Goal: Task Accomplishment & Management: Manage account settings

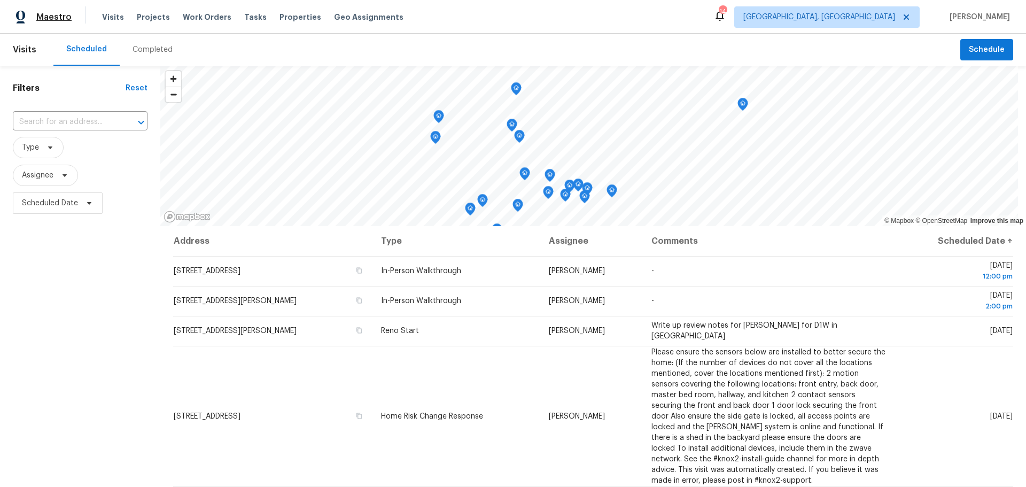
scroll to position [53, 0]
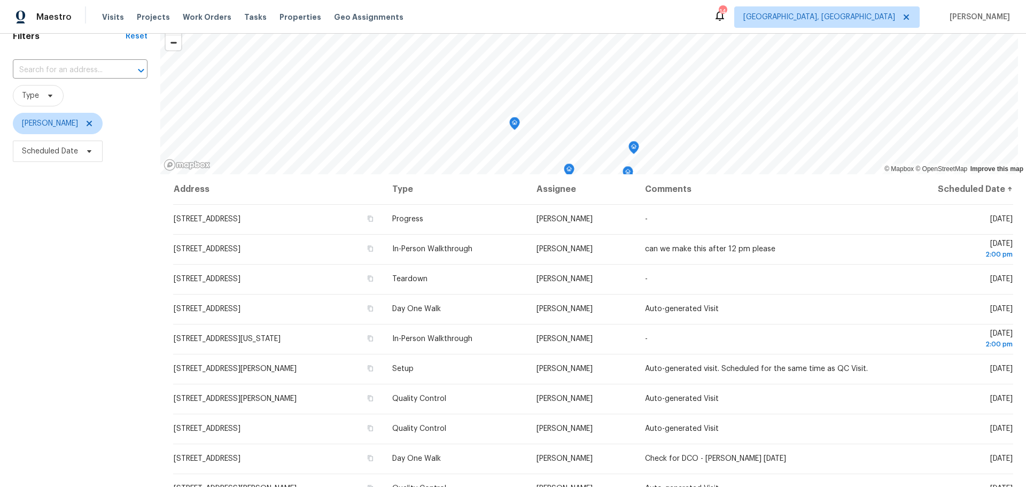
scroll to position [52, 0]
click at [61, 156] on span "Scheduled Date" at bounding box center [58, 150] width 90 height 21
click at [69, 187] on input "text" at bounding box center [71, 186] width 105 height 21
select select "9"
select select "2025"
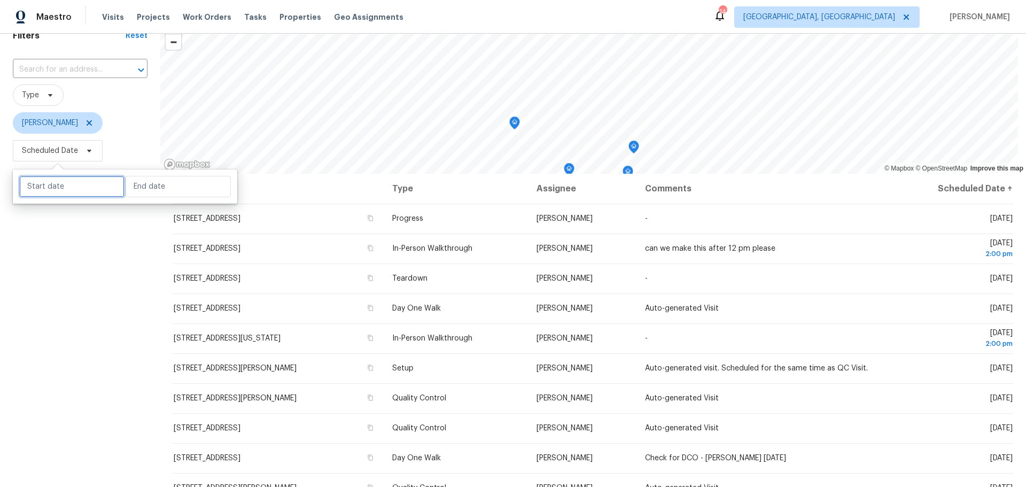
select select "10"
select select "2025"
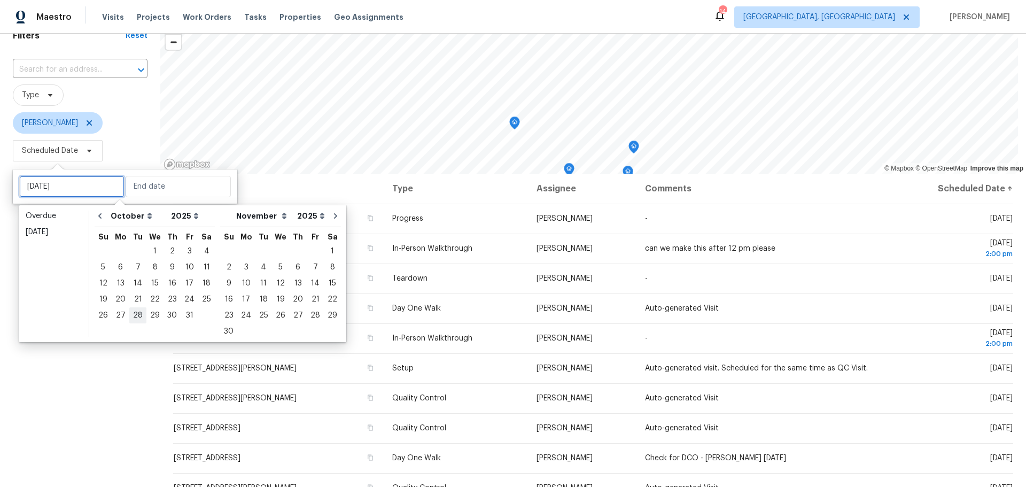
type input "Tue, Oct 28"
click at [154, 284] on div "15" at bounding box center [154, 283] width 17 height 15
type input "Wed, Oct 15"
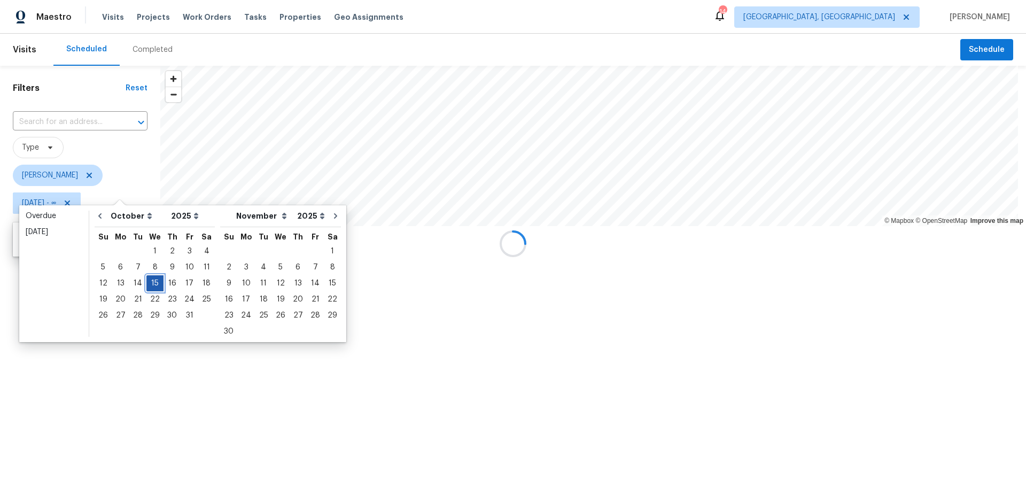
click at [154, 284] on div "15" at bounding box center [154, 283] width 17 height 15
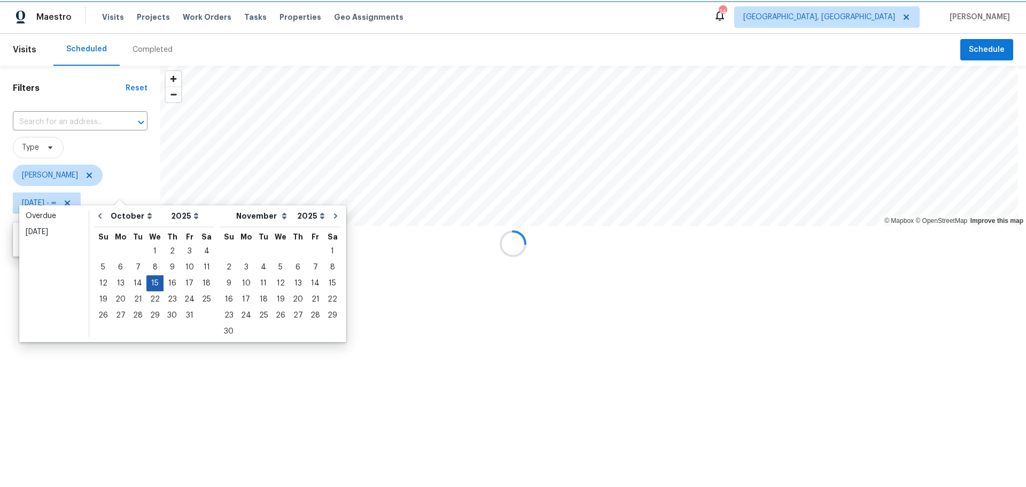
type input "Wed, Oct 15"
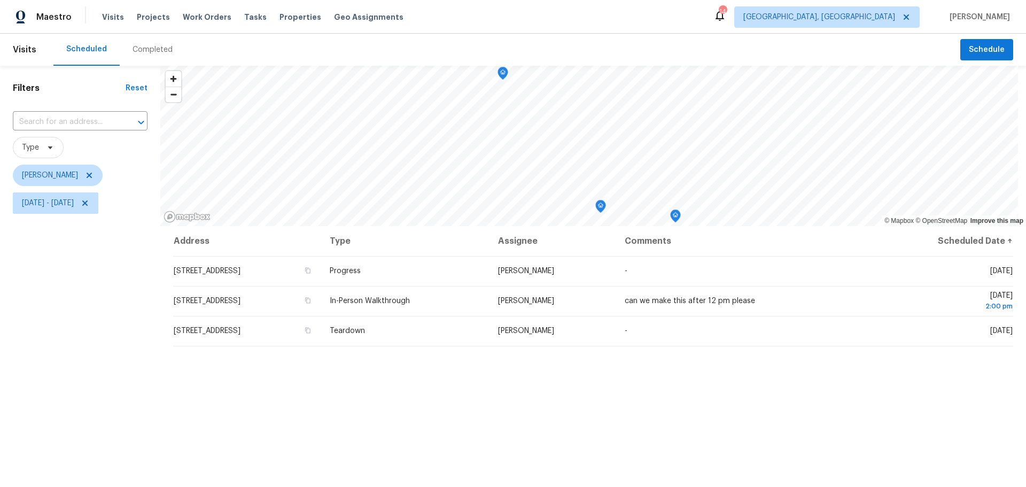
click at [123, 380] on div "Filters Reset ​ Type Keith Hollingsworth Wed, Oct 15 - Wed, Oct 15" at bounding box center [80, 341] width 160 height 550
click at [1014, 394] on div "Address Type Assignee Comments Scheduled Date ↑ 6132 Brushwood Blvd, Hilliard, …" at bounding box center [593, 421] width 866 height 390
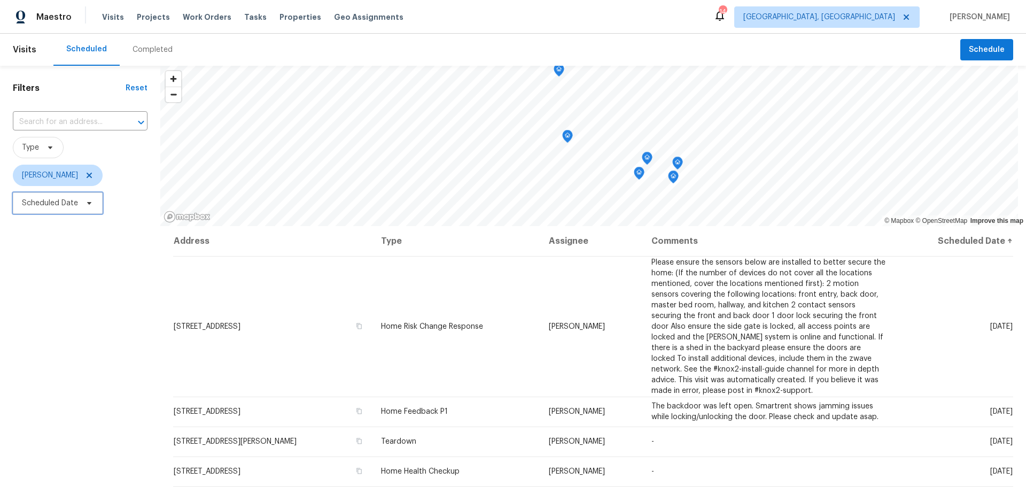
click at [74, 207] on span "Scheduled Date" at bounding box center [50, 203] width 56 height 11
click at [76, 244] on input "text" at bounding box center [71, 239] width 105 height 21
select select "9"
select select "2025"
select select "10"
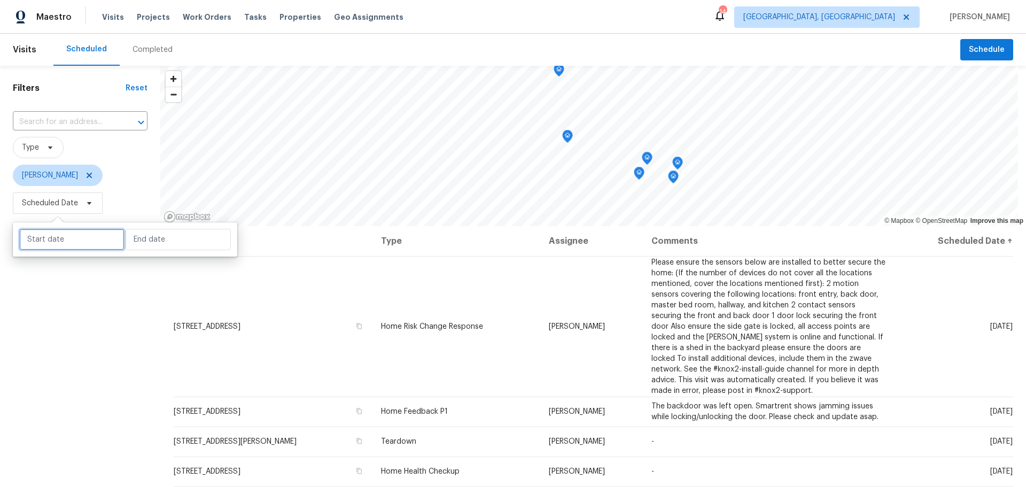
select select "2025"
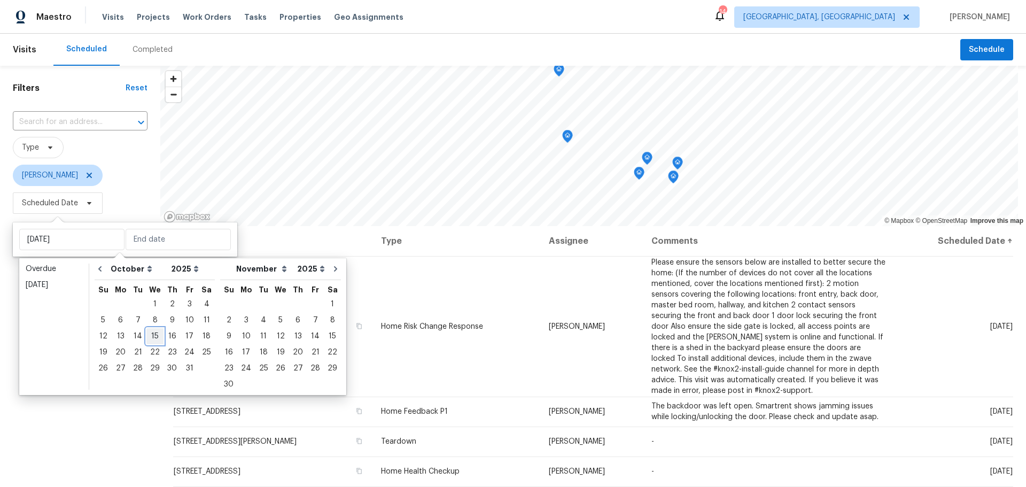
click at [153, 335] on div "15" at bounding box center [154, 336] width 17 height 15
type input "Wed, Oct 15"
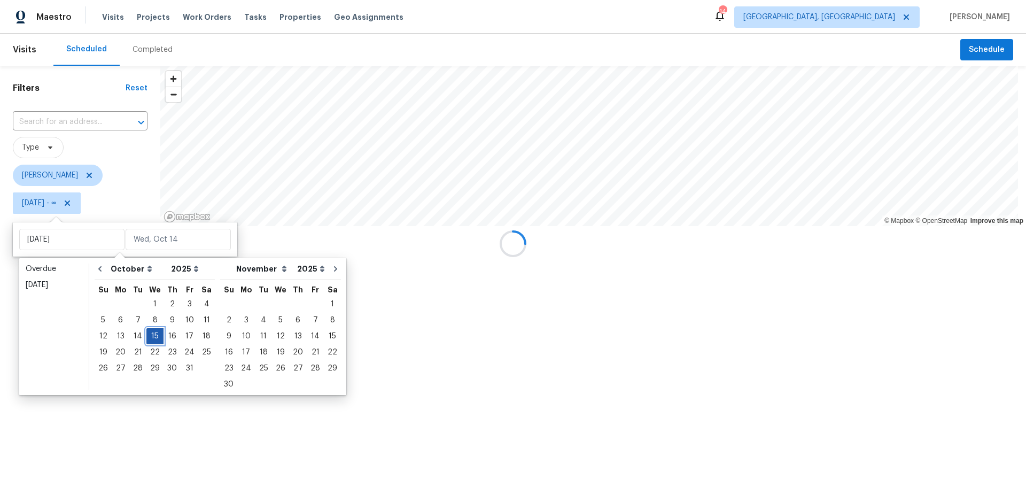
click at [153, 335] on div "15" at bounding box center [154, 336] width 17 height 15
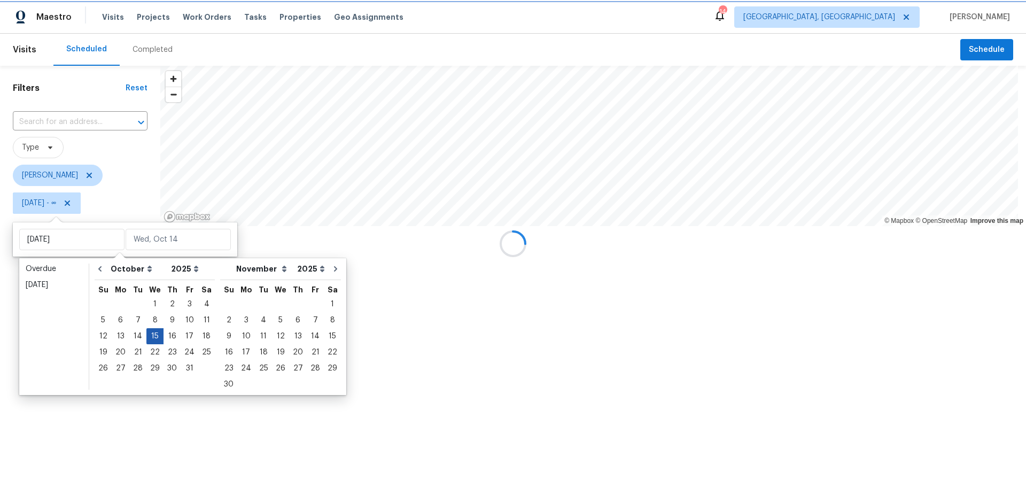
type input "Wed, Oct 15"
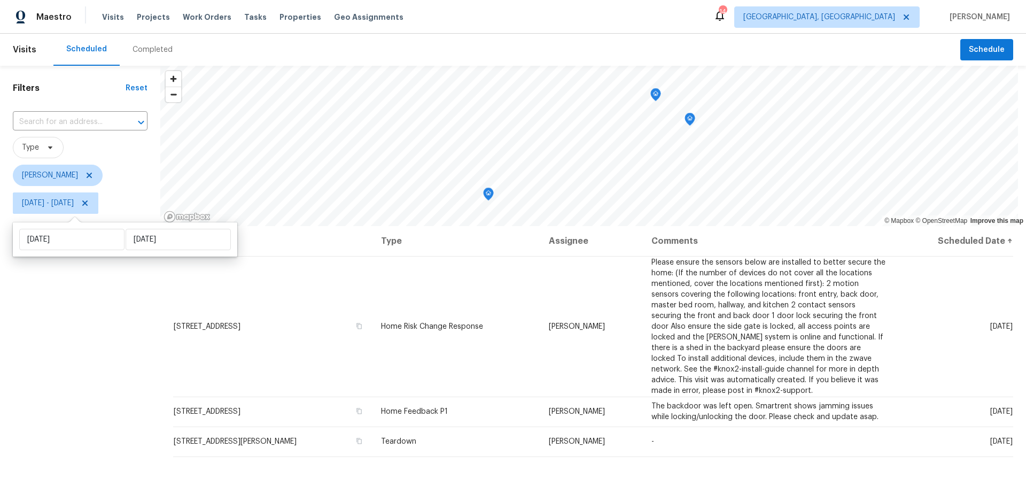
click at [97, 396] on div "Filters Reset ​ Type Dennis Neuhardt Wed, Oct 15 - Wed, Oct 15" at bounding box center [80, 341] width 160 height 550
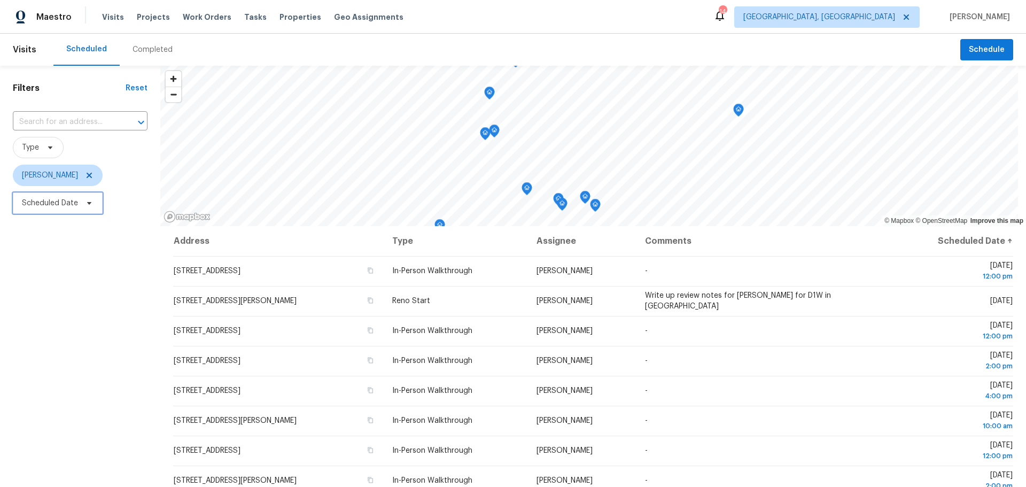
click at [50, 206] on span "Scheduled Date" at bounding box center [50, 203] width 56 height 11
click at [53, 236] on input "text" at bounding box center [71, 239] width 105 height 21
select select "9"
select select "2025"
select select "10"
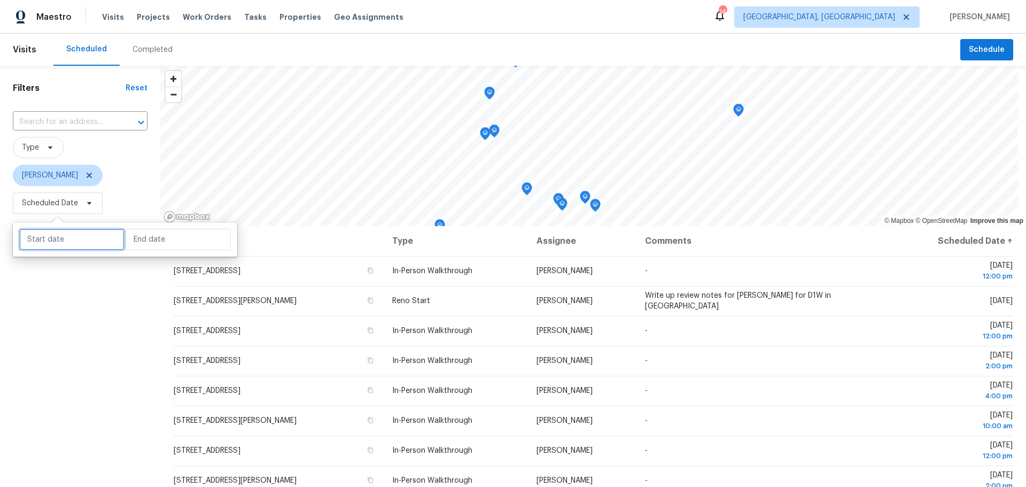
select select "2025"
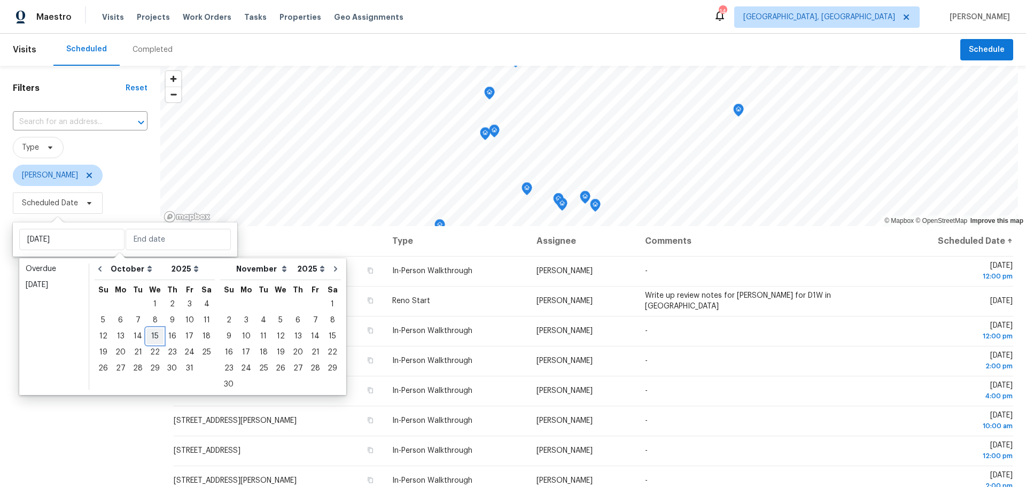
click at [159, 335] on div "15" at bounding box center [154, 336] width 17 height 15
type input "Wed, Oct 15"
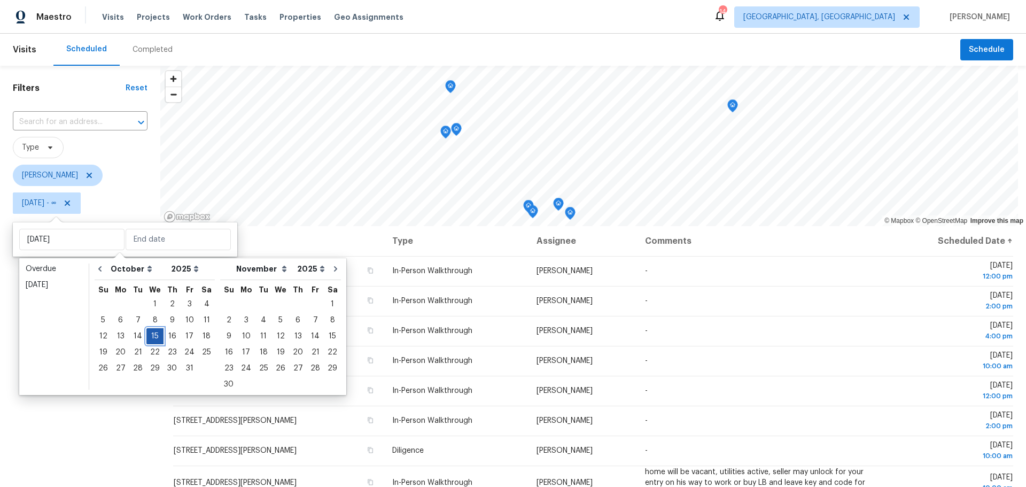
click at [155, 335] on div "15" at bounding box center [154, 336] width 17 height 15
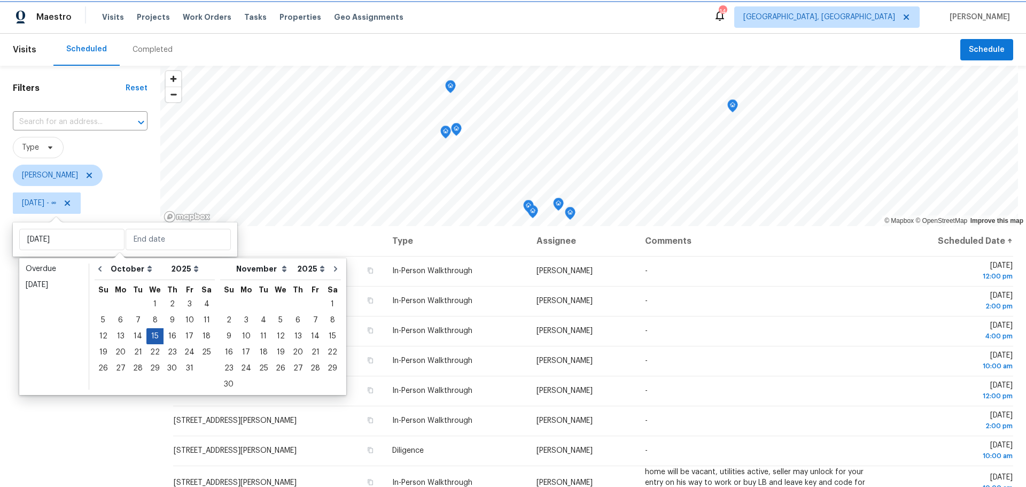
type input "[DATE]"
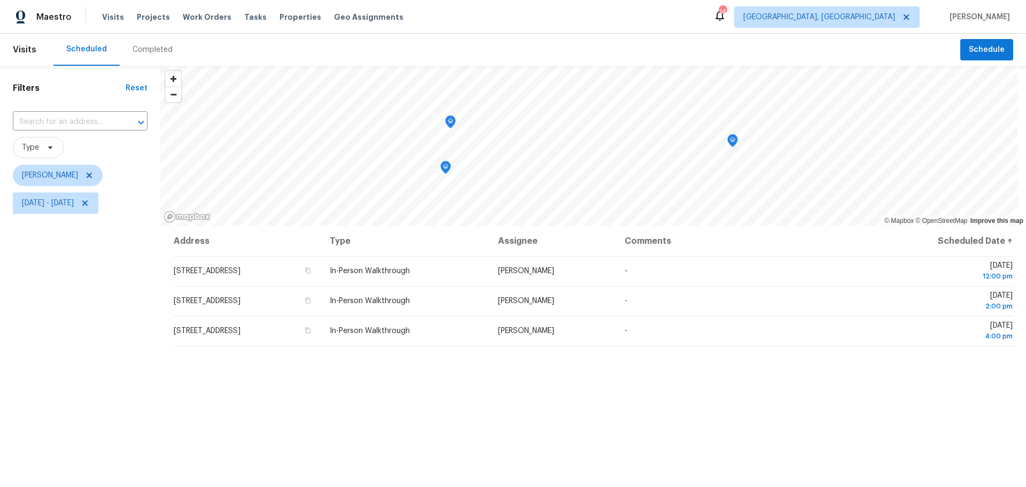
click at [92, 344] on div "Filters Reset ​ Type Michael Foley Wed, Oct 15 - Wed, Oct 15" at bounding box center [80, 341] width 160 height 550
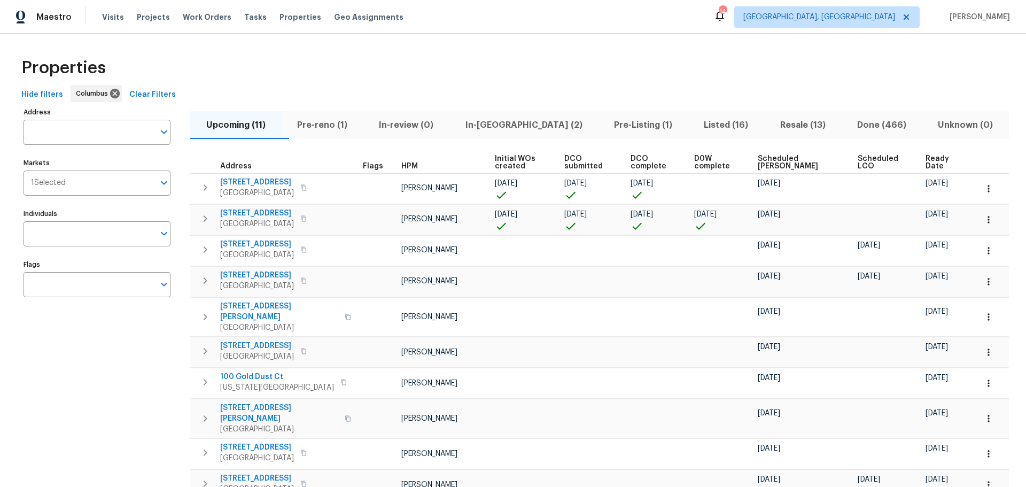
click at [523, 126] on span "In-[GEOGRAPHIC_DATA] (2)" at bounding box center [524, 125] width 136 height 15
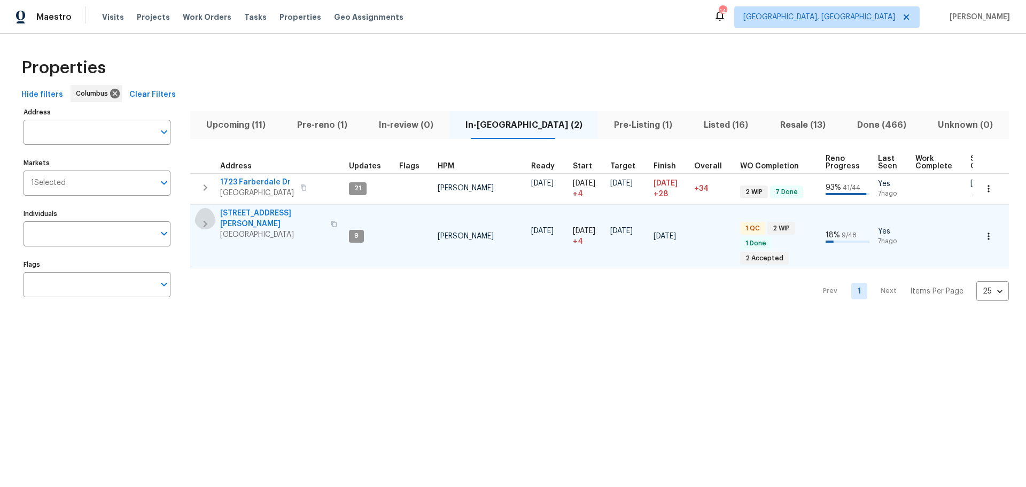
click at [205, 221] on icon "button" at bounding box center [206, 224] width 4 height 6
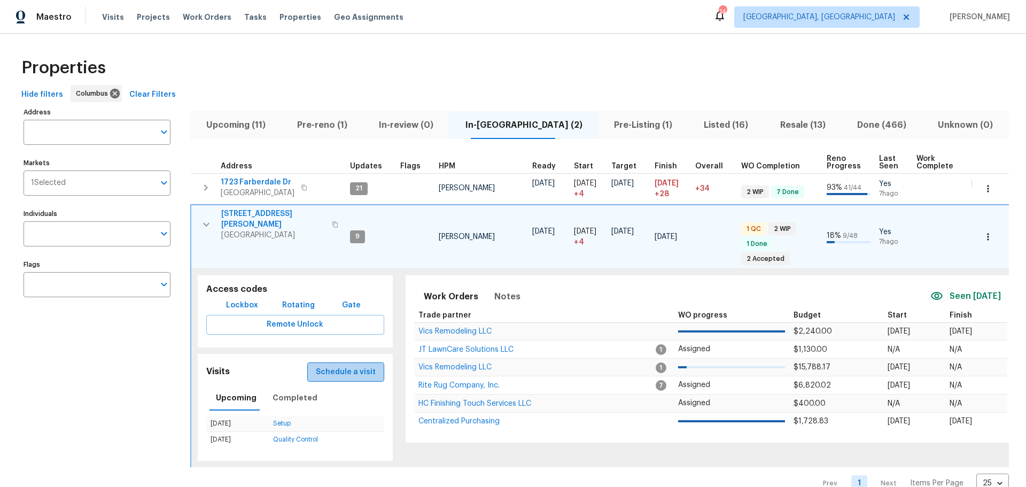
click at [347, 368] on span "Schedule a visit" at bounding box center [346, 372] width 60 height 13
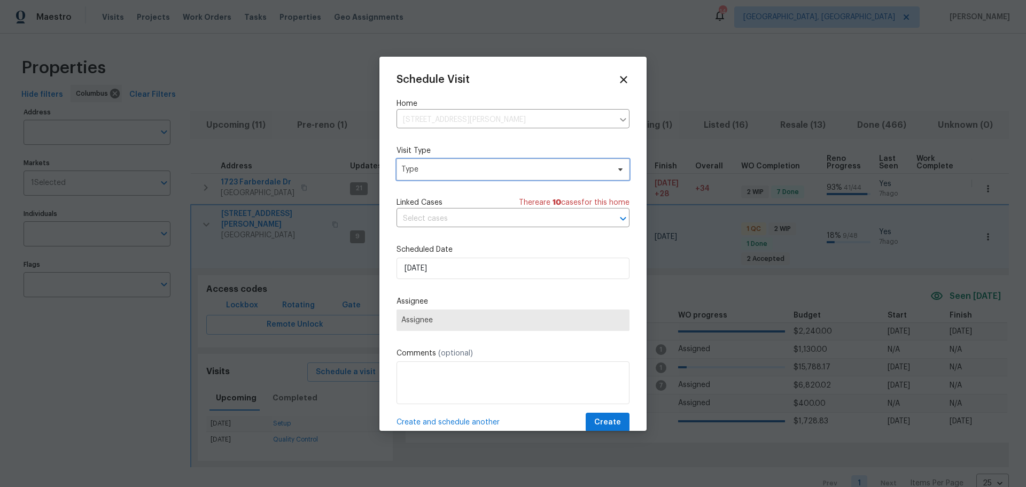
click at [440, 163] on span "Type" at bounding box center [513, 169] width 233 height 21
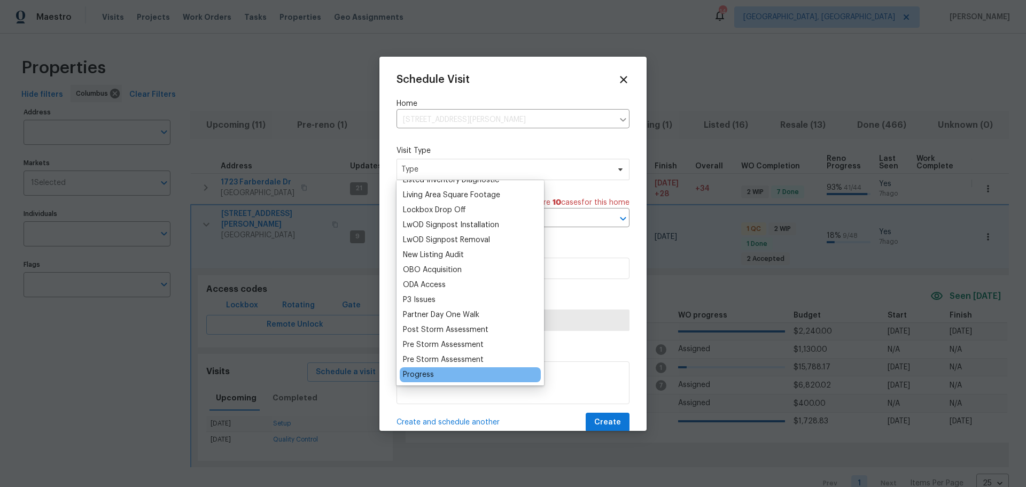
scroll to position [534, 0]
click at [430, 371] on div "Progress" at bounding box center [418, 374] width 31 height 11
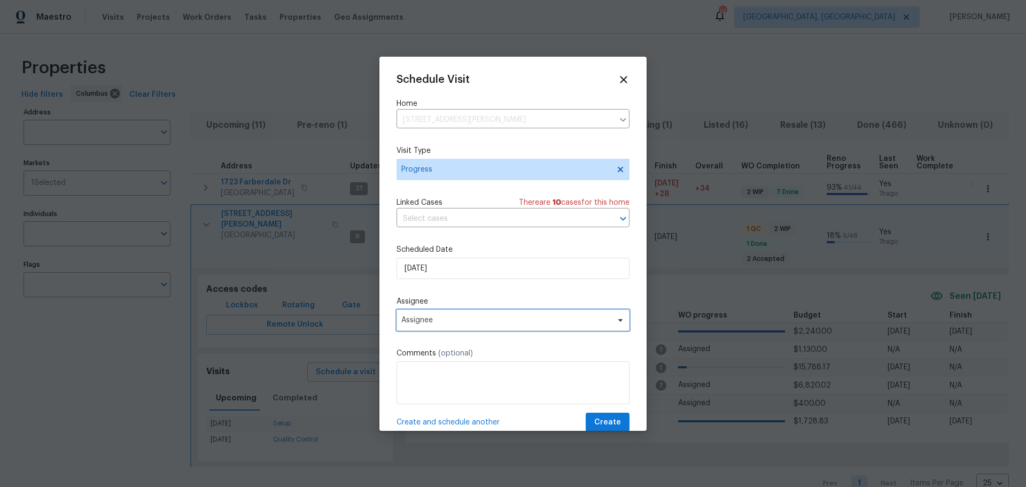
click at [457, 321] on span "Assignee" at bounding box center [506, 320] width 210 height 9
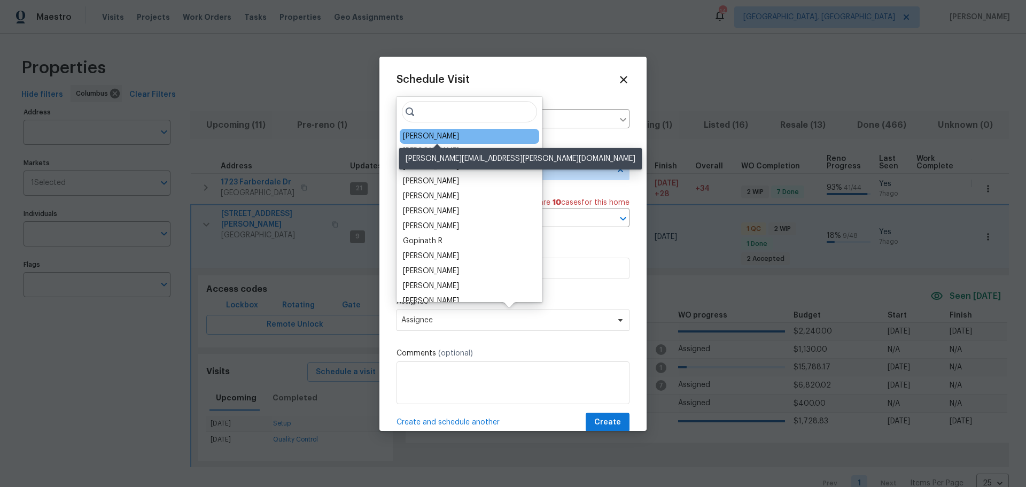
click at [440, 136] on div "[PERSON_NAME]" at bounding box center [431, 136] width 56 height 11
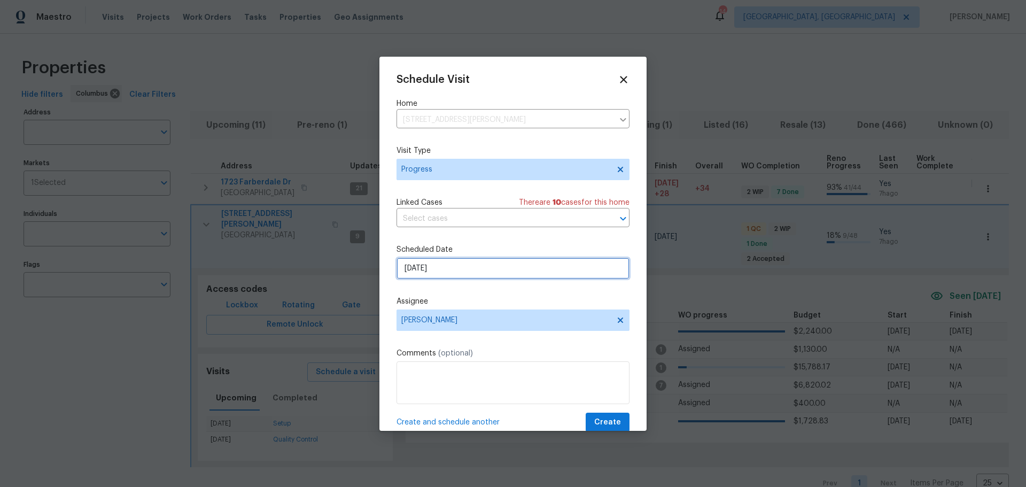
click at [459, 270] on input "10/14/2025" at bounding box center [513, 268] width 233 height 21
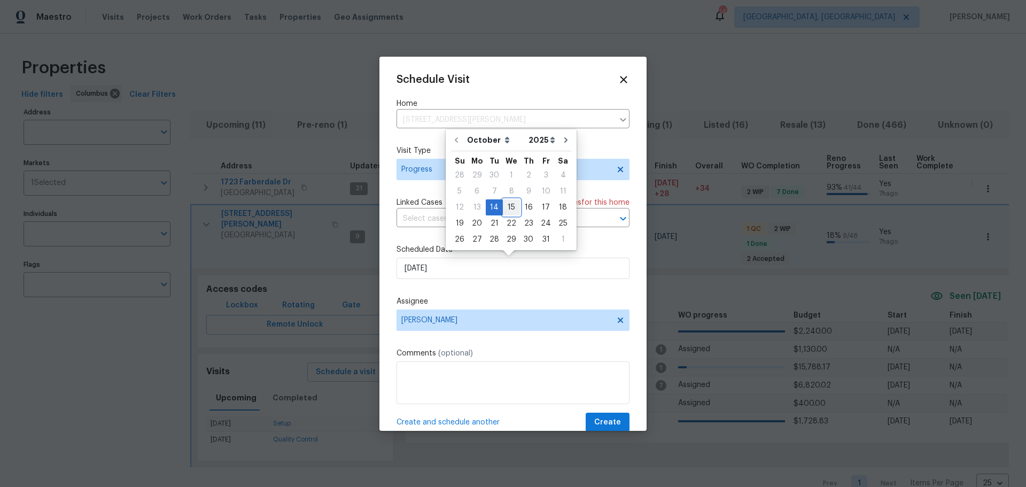
click at [512, 205] on div "15" at bounding box center [511, 207] width 17 height 15
type input "10/15/2025"
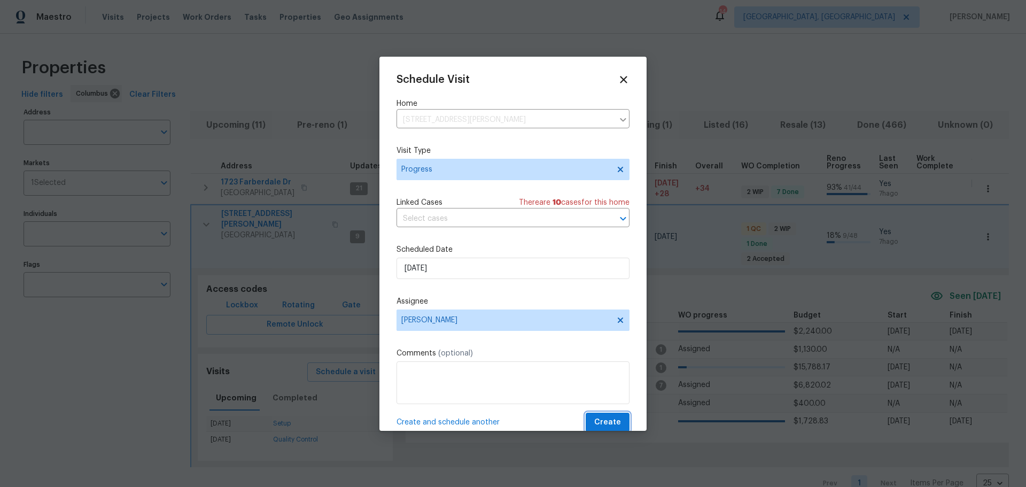
click at [601, 423] on span "Create" at bounding box center [607, 422] width 27 height 13
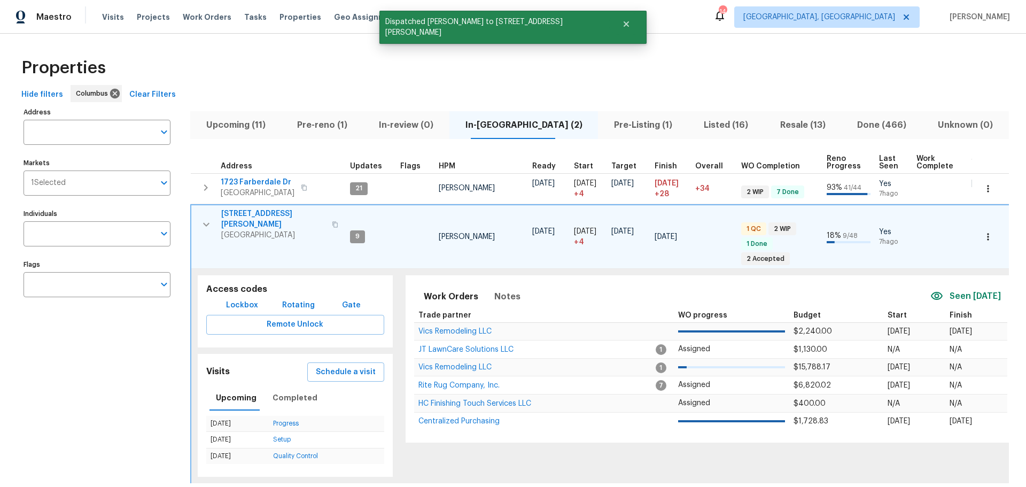
click at [205, 218] on icon "button" at bounding box center [206, 224] width 13 height 13
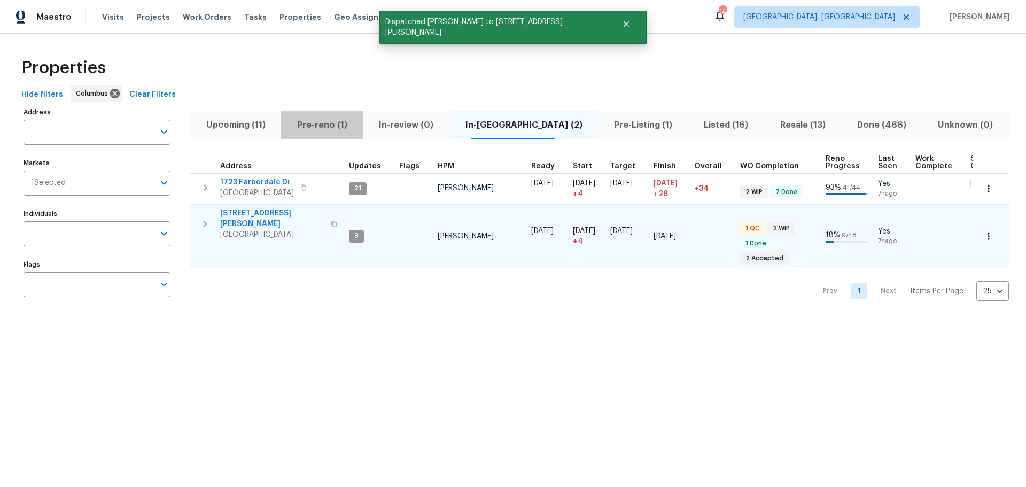
click at [339, 126] on span "Pre-reno (1)" at bounding box center [322, 125] width 69 height 15
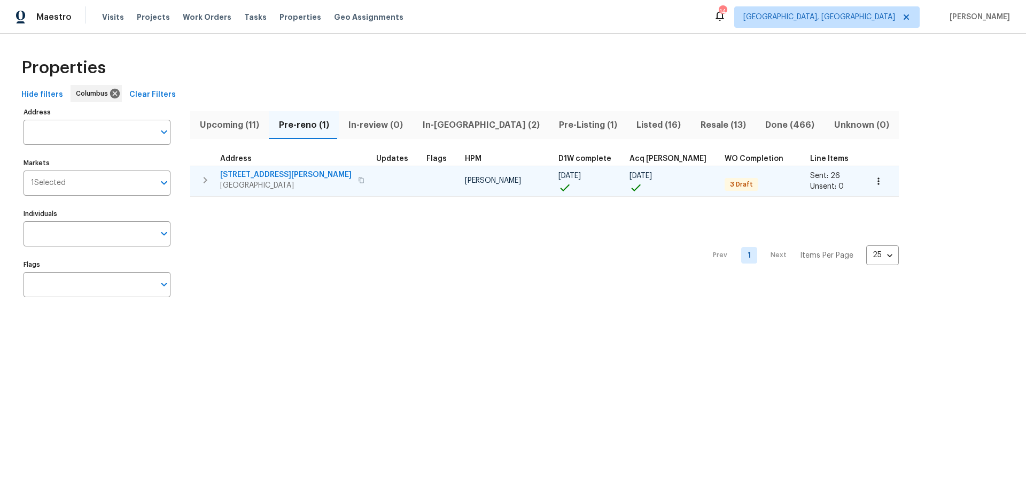
click at [245, 176] on span "4260 Viola Ave" at bounding box center [285, 174] width 131 height 11
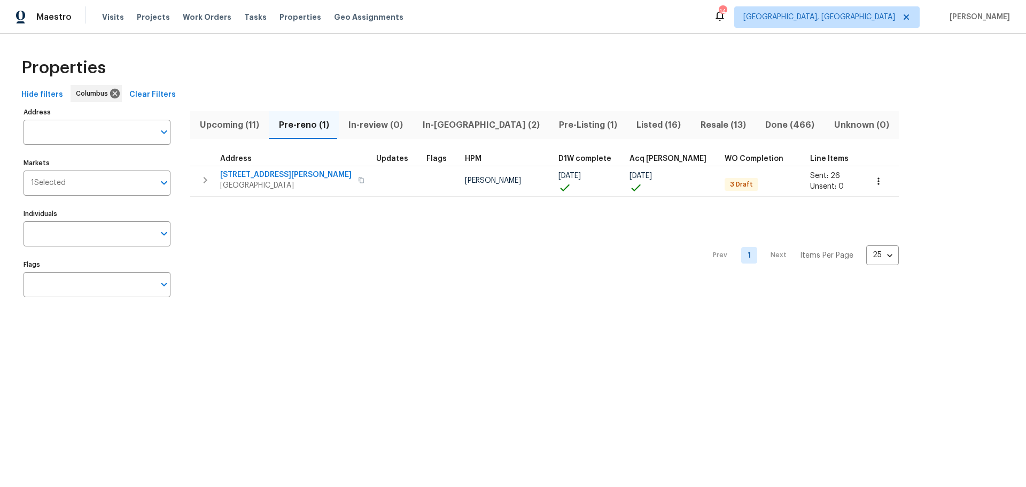
click at [374, 124] on span "In-review (0)" at bounding box center [375, 125] width 61 height 15
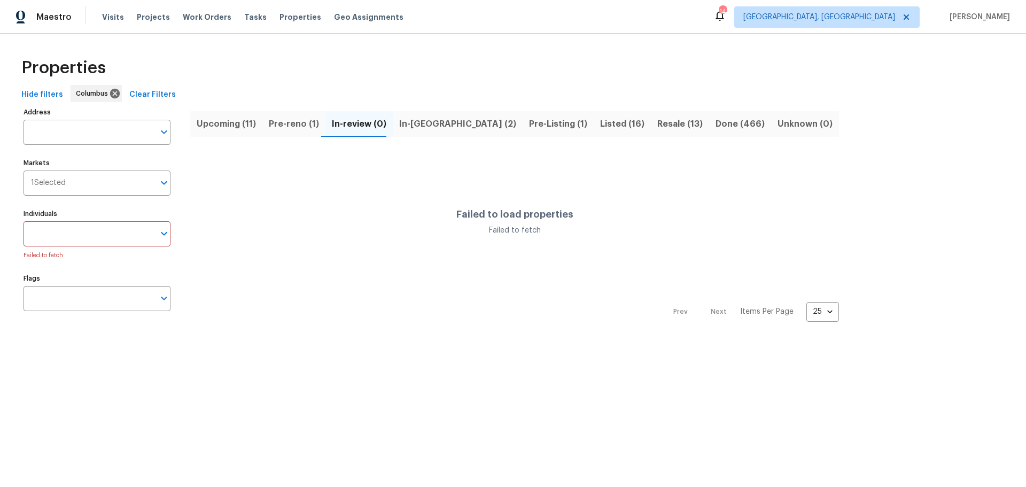
click at [286, 114] on button "Pre-reno (1)" at bounding box center [293, 124] width 63 height 28
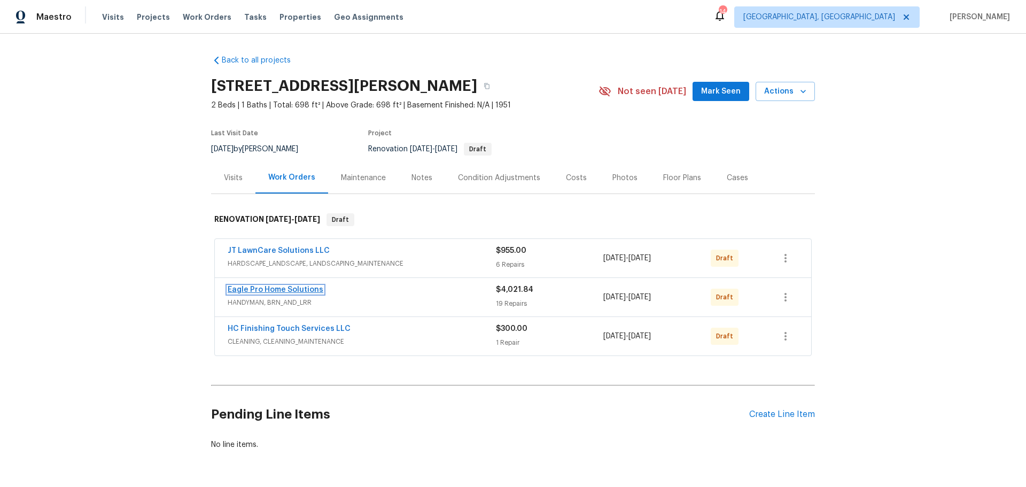
click at [259, 290] on link "Eagle Pro Home Solutions" at bounding box center [276, 289] width 96 height 7
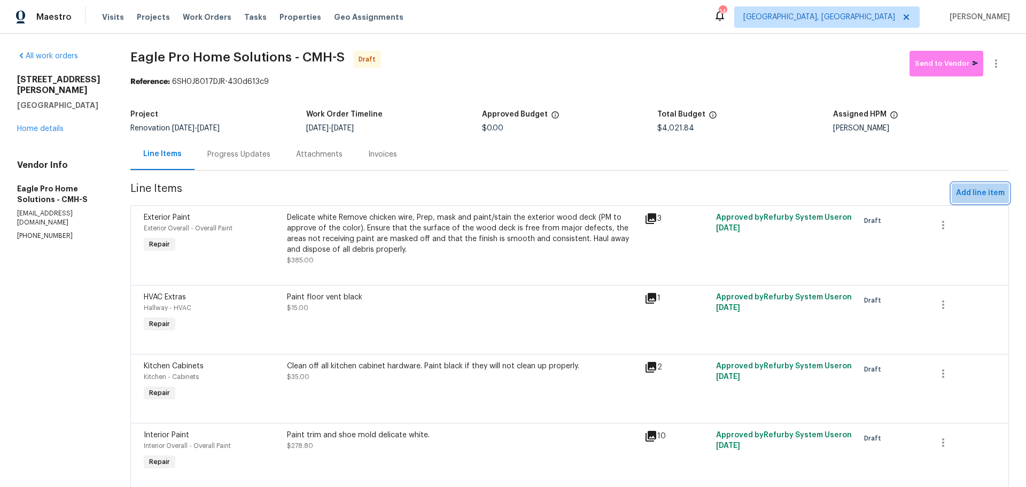
click at [980, 194] on span "Add line item" at bounding box center [980, 193] width 49 height 13
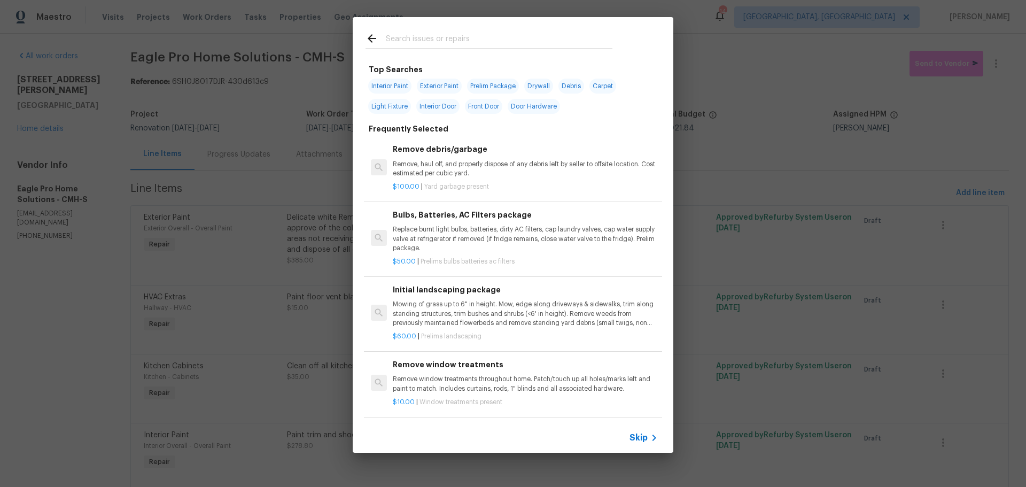
click at [462, 49] on div at bounding box center [489, 48] width 247 height 1
click at [459, 38] on input "text" at bounding box center [499, 40] width 227 height 16
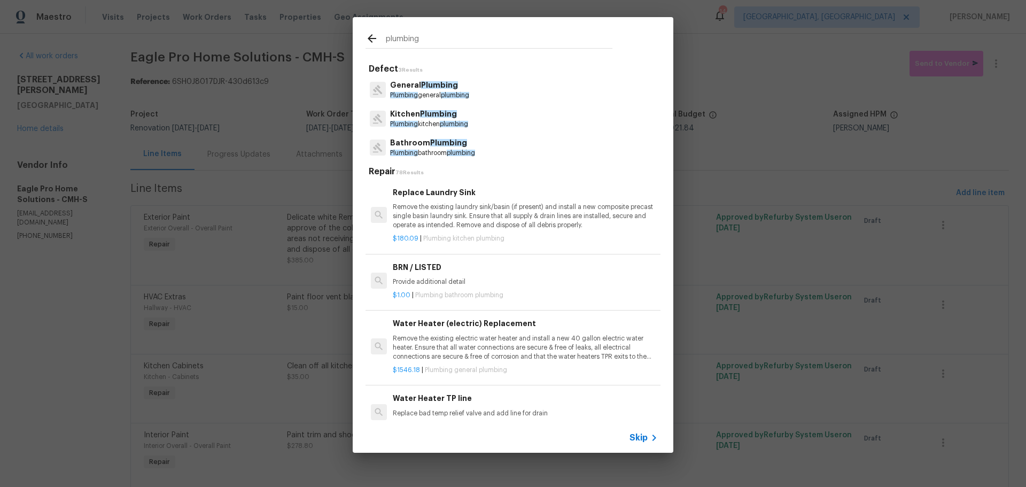
type input "plumbing"
click at [415, 90] on p "General Plumbing" at bounding box center [429, 85] width 79 height 11
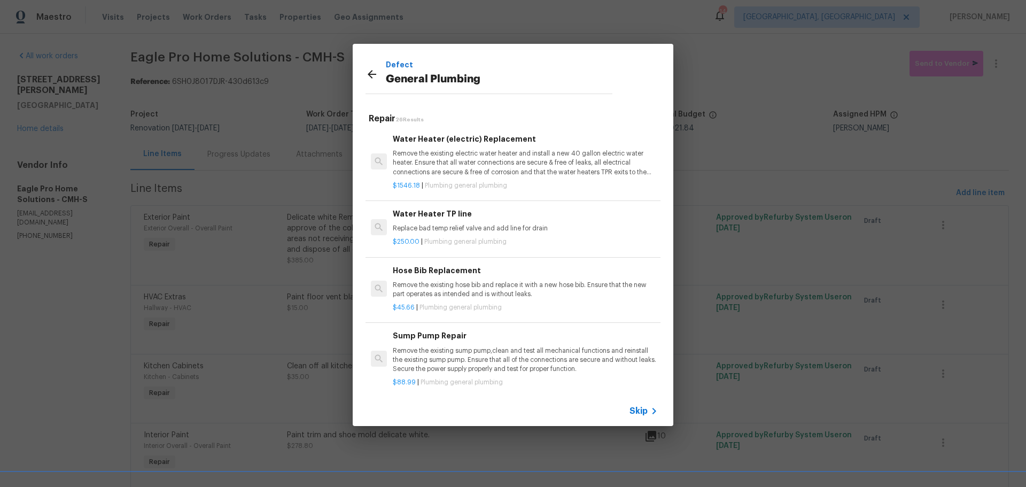
click at [547, 233] on div "$250.00 | Plumbing general plumbing" at bounding box center [525, 239] width 265 height 13
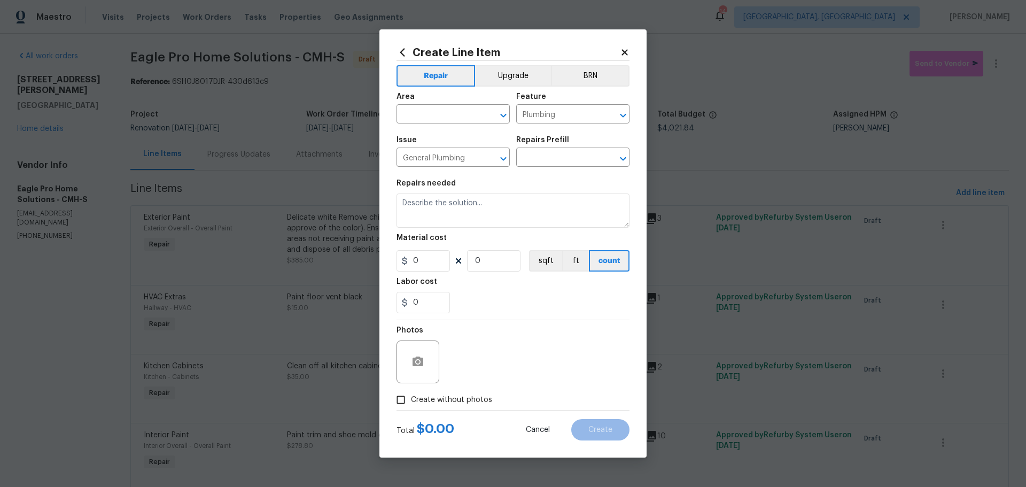
type input "Water Heater TP line $250.00"
type textarea "Replace bad temp relief valve and add line for drain"
type input "250"
type input "1"
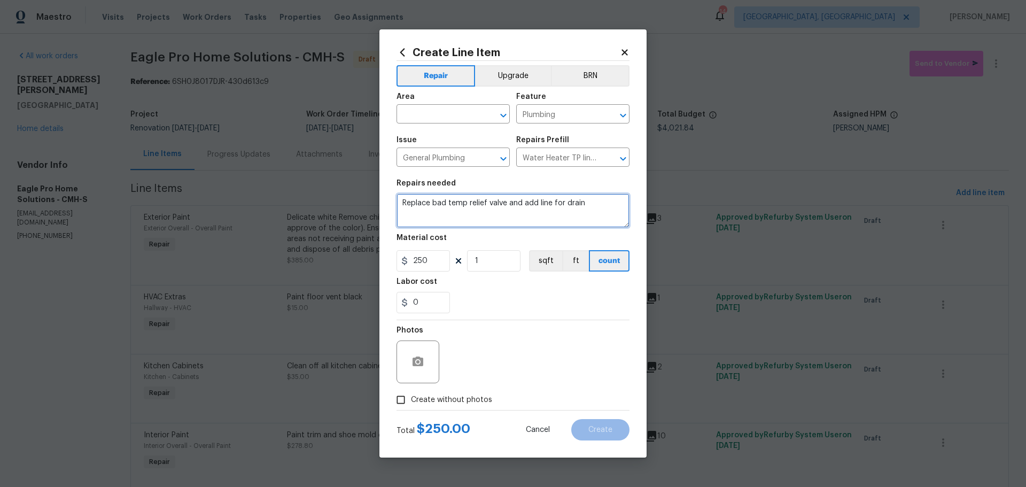
drag, startPoint x: 429, startPoint y: 204, endPoint x: 537, endPoint y: 203, distance: 107.4
click at [537, 203] on textarea "Replace bad temp relief valve and add line for drain" at bounding box center [513, 210] width 233 height 34
click at [488, 202] on textarea "Replace line for drain" at bounding box center [513, 210] width 233 height 34
click at [417, 205] on textarea "Replace line for drain on the HWT TP valve" at bounding box center [513, 210] width 233 height 34
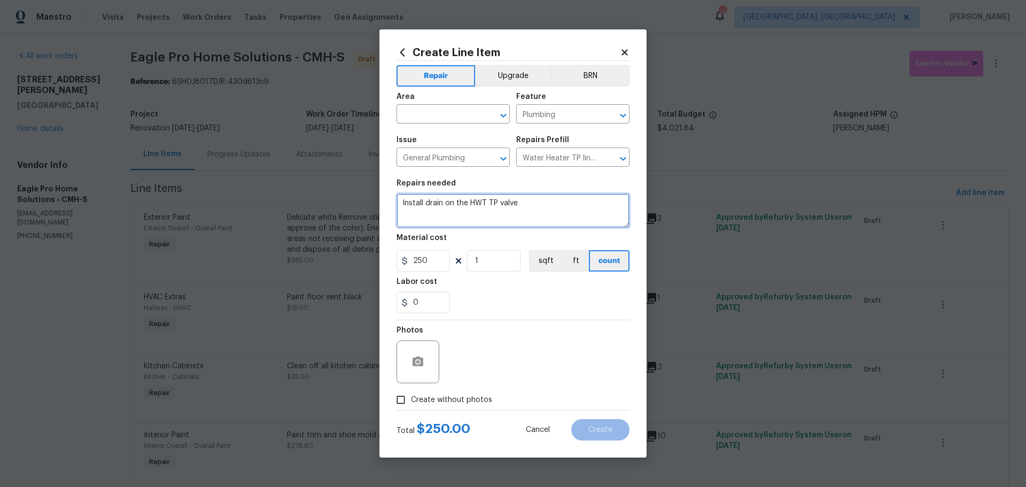
click at [447, 201] on textarea "Install drain on the HWT TP valve" at bounding box center [513, 210] width 233 height 34
type textarea "Install drain for the HWT TP valve"
click at [429, 107] on input "text" at bounding box center [438, 115] width 83 height 17
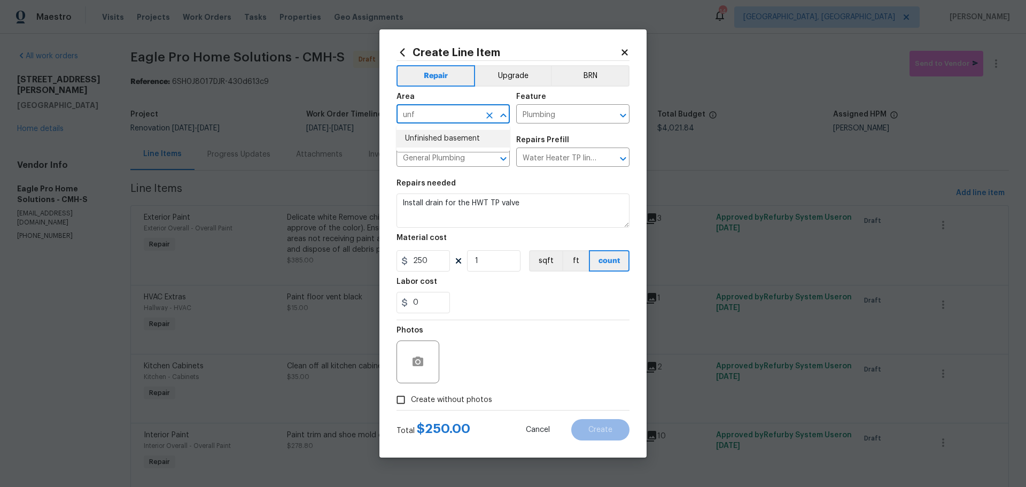
click at [430, 137] on li "Unfinished basement" at bounding box center [453, 139] width 113 height 18
type input "Unfinished basement"
drag, startPoint x: 430, startPoint y: 260, endPoint x: 382, endPoint y: 262, distance: 48.7
click at [382, 262] on div "Create Line Item Repair Upgrade BRN Area Unfinished basement ​ Feature Plumbing…" at bounding box center [512, 243] width 267 height 428
type input "25"
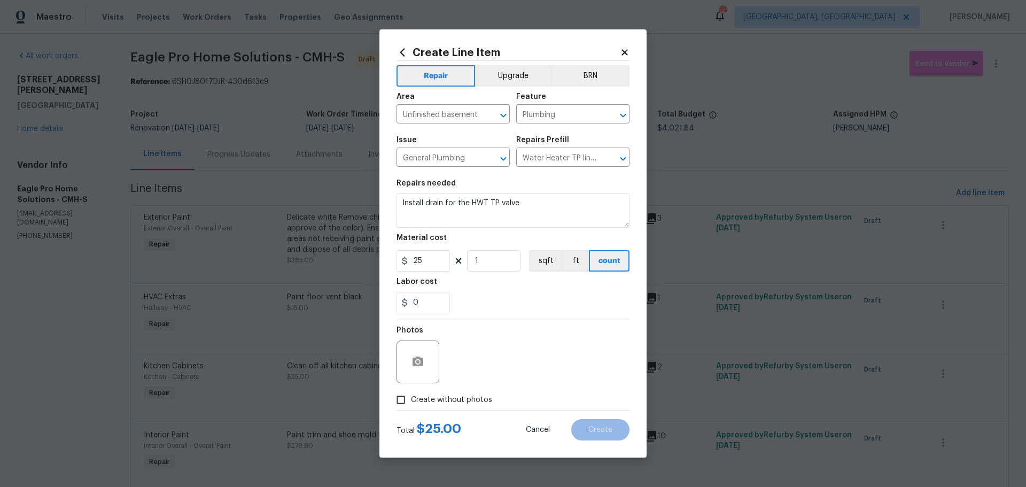
click at [585, 356] on div "Photos" at bounding box center [513, 354] width 233 height 69
click at [482, 392] on label "Create without photos" at bounding box center [442, 400] width 102 height 20
click at [411, 392] on input "Create without photos" at bounding box center [401, 400] width 20 height 20
checkbox input "true"
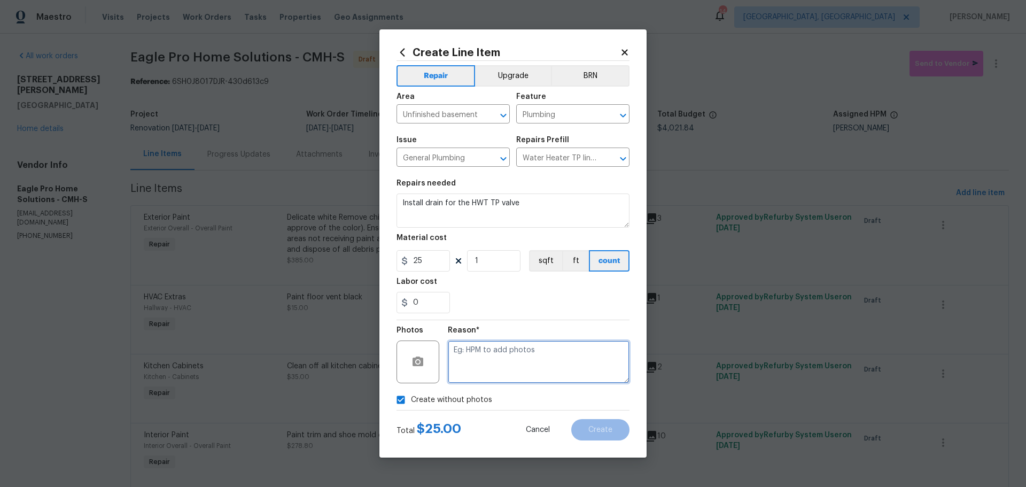
click at [524, 360] on textarea at bounding box center [539, 361] width 182 height 43
type textarea "HPM"
click at [606, 432] on span "Create" at bounding box center [600, 430] width 24 height 8
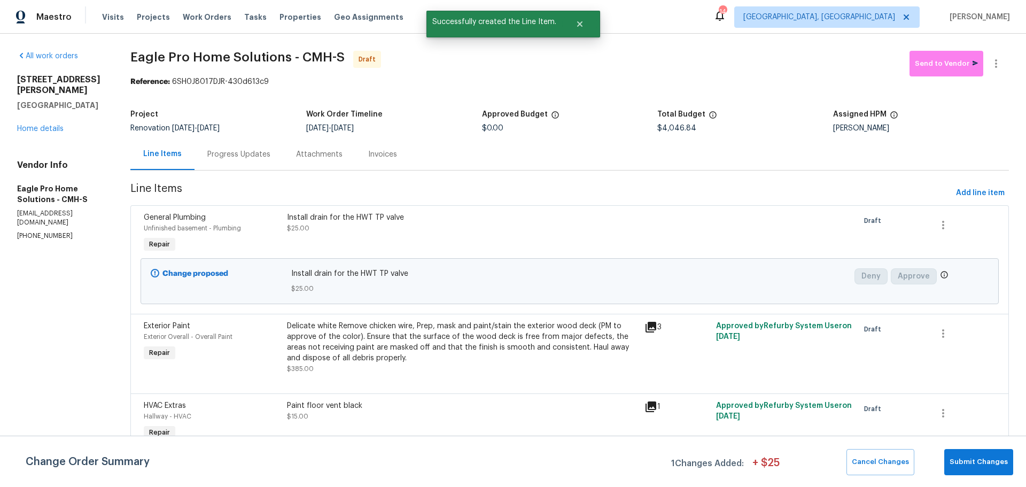
click at [428, 231] on div "Install drain for the HWT TP valve $25.00" at bounding box center [462, 222] width 351 height 21
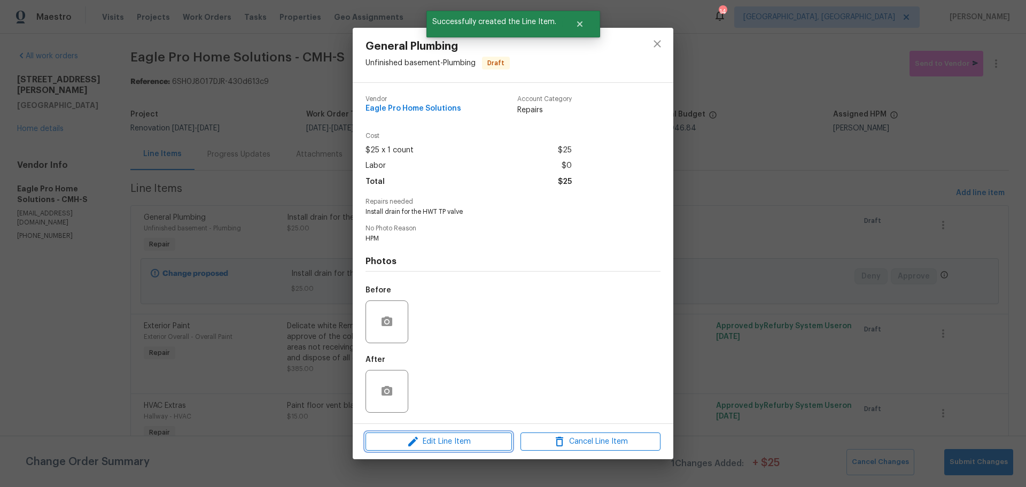
click at [455, 437] on span "Edit Line Item" at bounding box center [439, 441] width 140 height 13
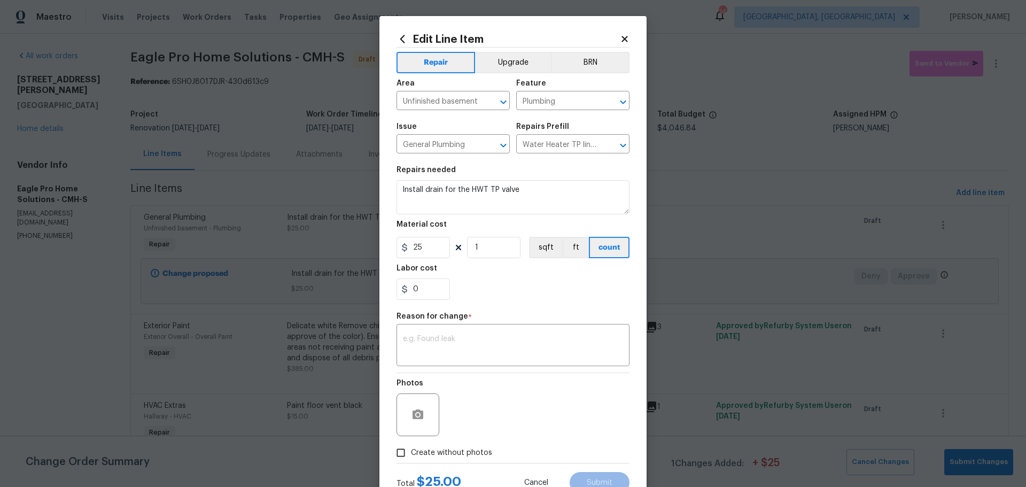
click at [544, 180] on div "Repairs needed" at bounding box center [513, 173] width 233 height 14
click at [539, 191] on textarea "Install drain for the HWT TP valve" at bounding box center [513, 197] width 233 height 34
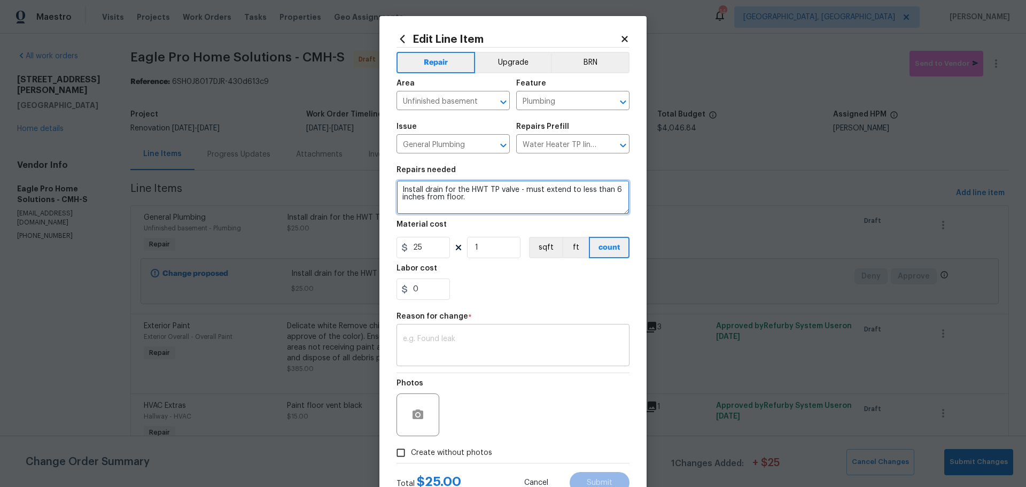
type textarea "Install drain for the HWT TP valve - must extend to less than 6 inches from flo…"
click at [513, 345] on textarea at bounding box center [513, 346] width 220 height 22
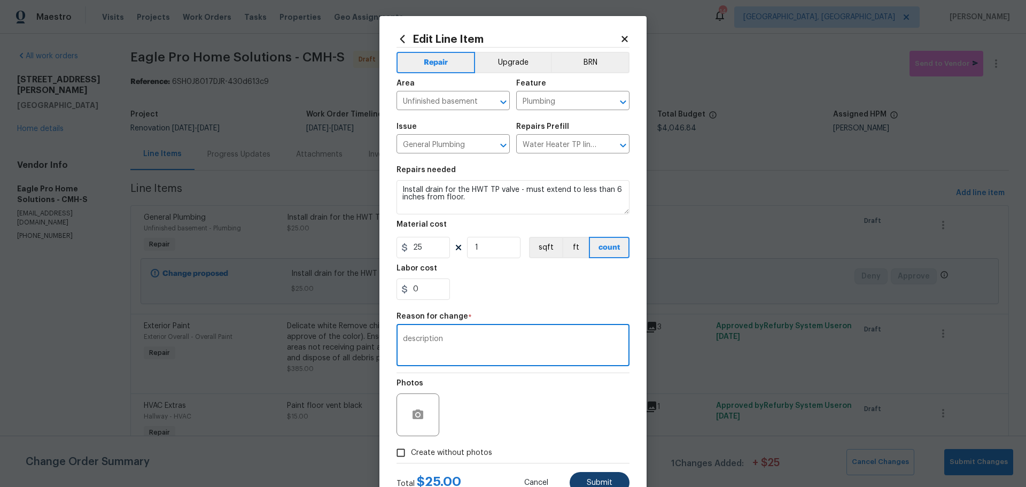
type textarea "description"
click at [600, 478] on button "Submit" at bounding box center [600, 482] width 60 height 21
type textarea "Install drain for the HWT TP valve"
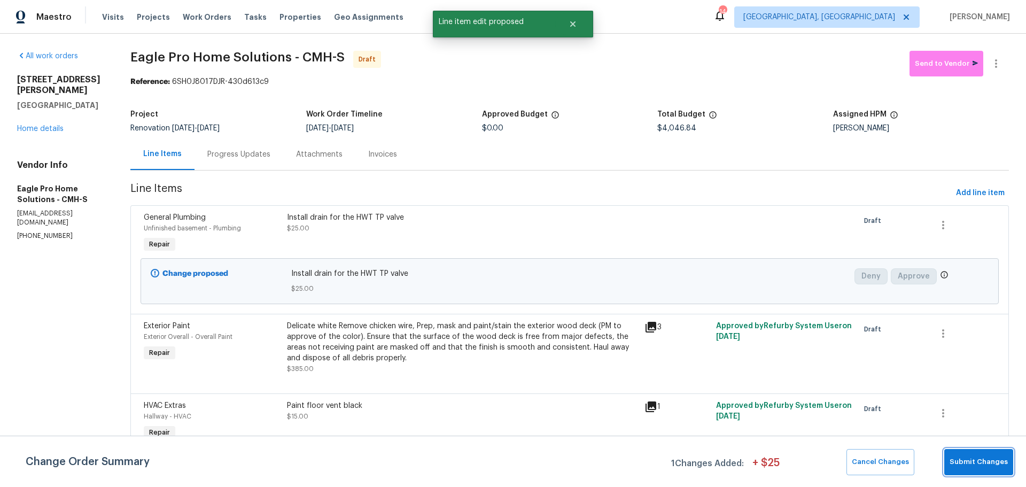
click at [956, 460] on span "Submit Changes" at bounding box center [979, 462] width 58 height 12
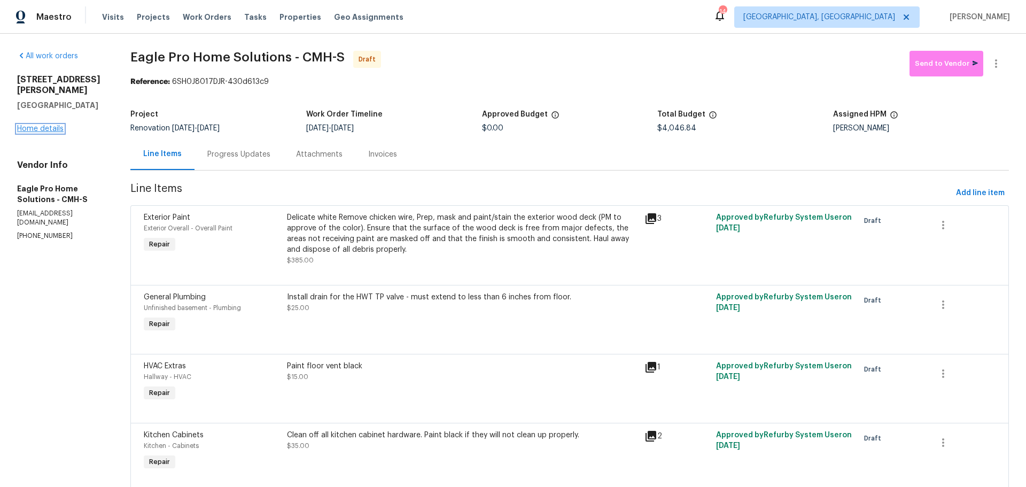
click at [29, 125] on link "Home details" at bounding box center [40, 128] width 46 height 7
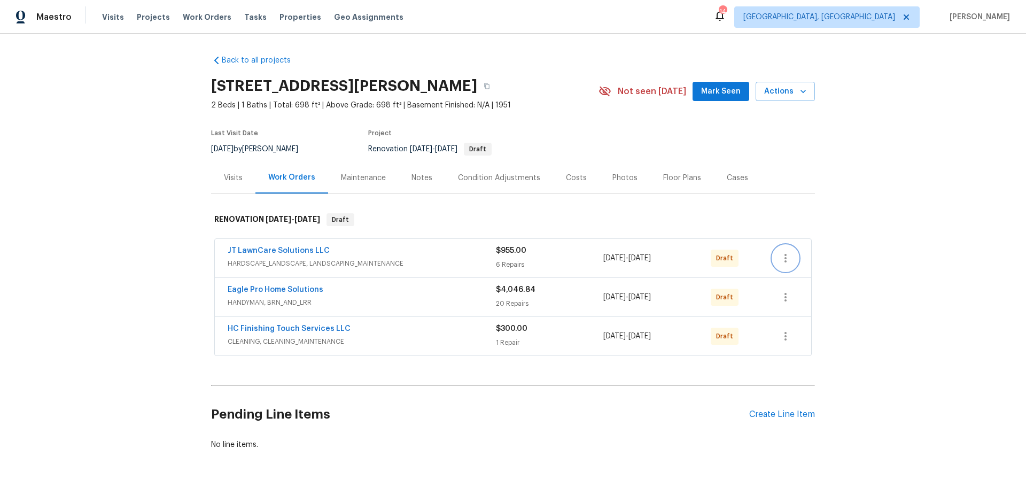
click at [781, 257] on icon "button" at bounding box center [785, 258] width 13 height 13
click at [810, 260] on li "Send to Vendor" at bounding box center [826, 259] width 115 height 18
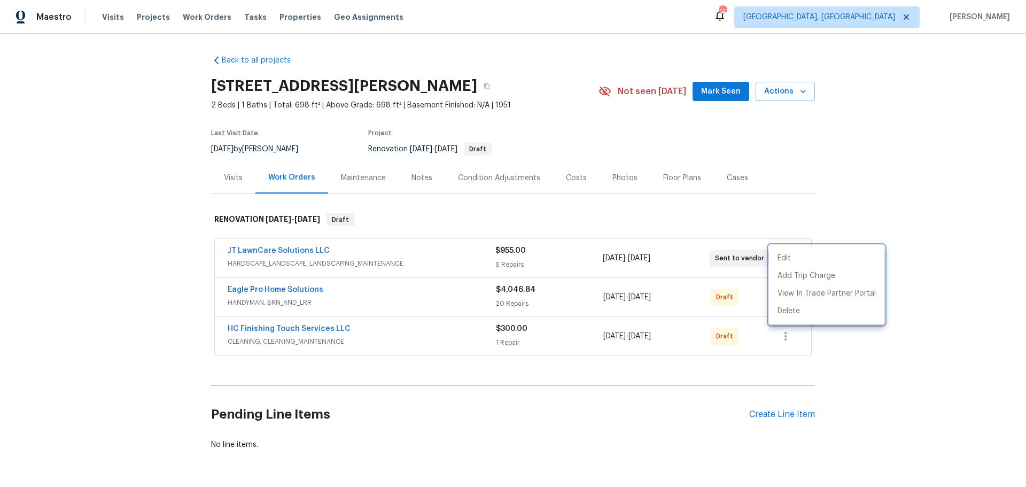
drag, startPoint x: 974, startPoint y: 277, endPoint x: 967, endPoint y: 277, distance: 6.4
click at [974, 277] on div at bounding box center [513, 243] width 1026 height 487
click at [790, 294] on button "button" at bounding box center [786, 297] width 26 height 26
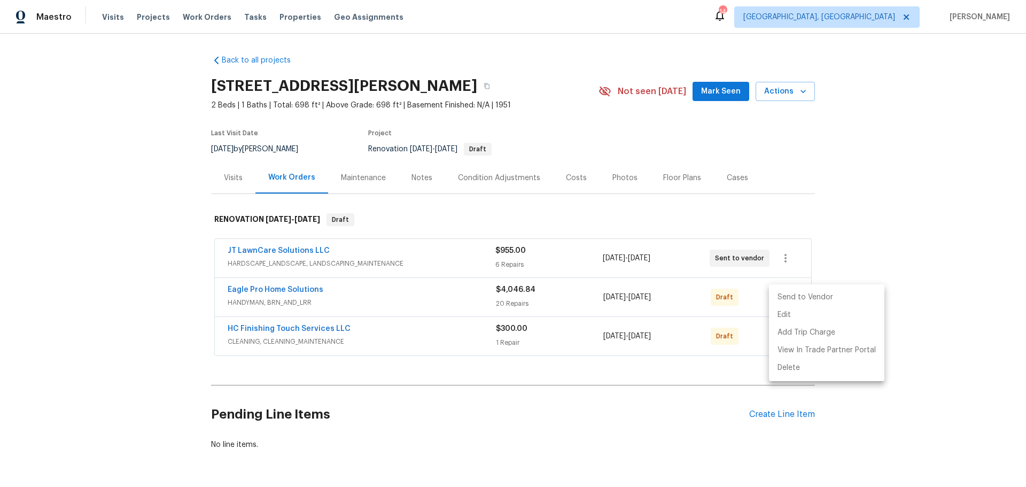
click at [803, 296] on li "Send to Vendor" at bounding box center [826, 298] width 115 height 18
click at [950, 340] on div at bounding box center [513, 243] width 1026 height 487
click at [783, 339] on icon "button" at bounding box center [785, 336] width 13 height 13
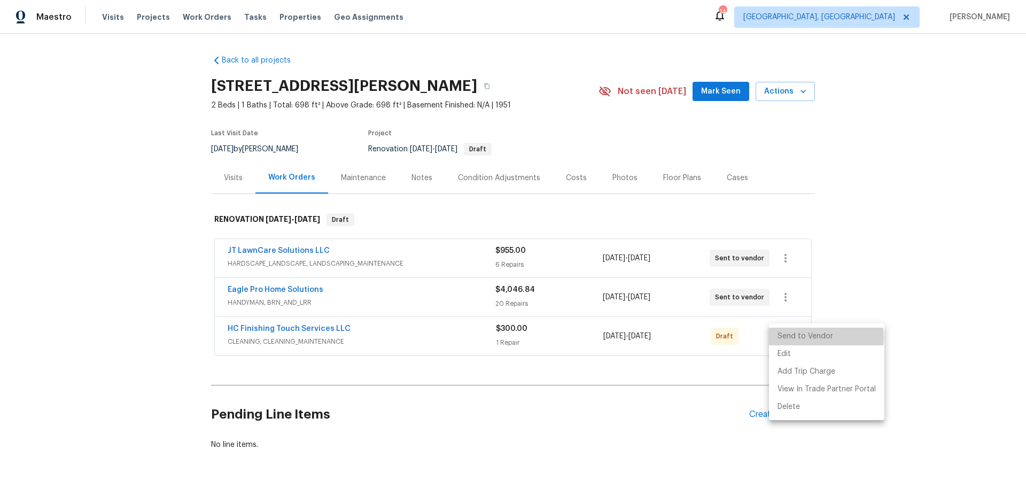
click at [806, 338] on li "Send to Vendor" at bounding box center [826, 337] width 115 height 18
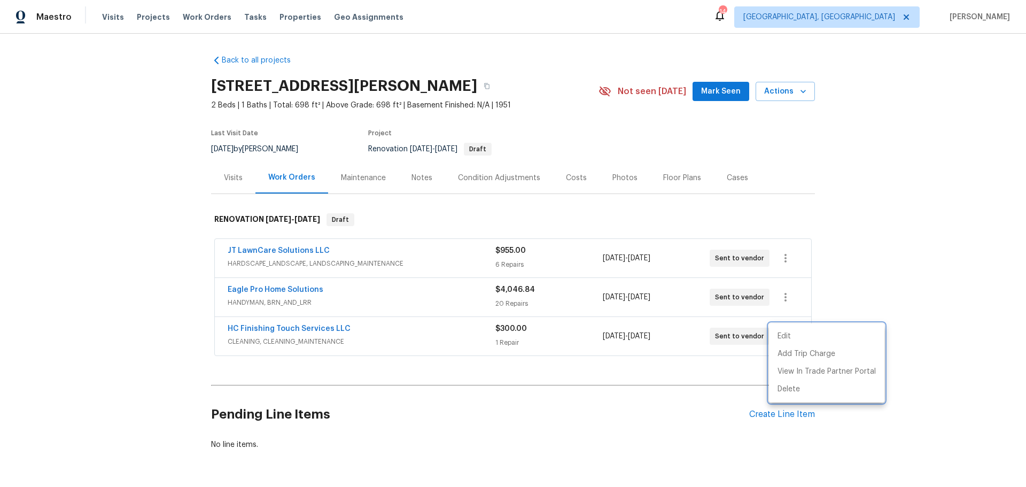
click at [912, 295] on div at bounding box center [513, 243] width 1026 height 487
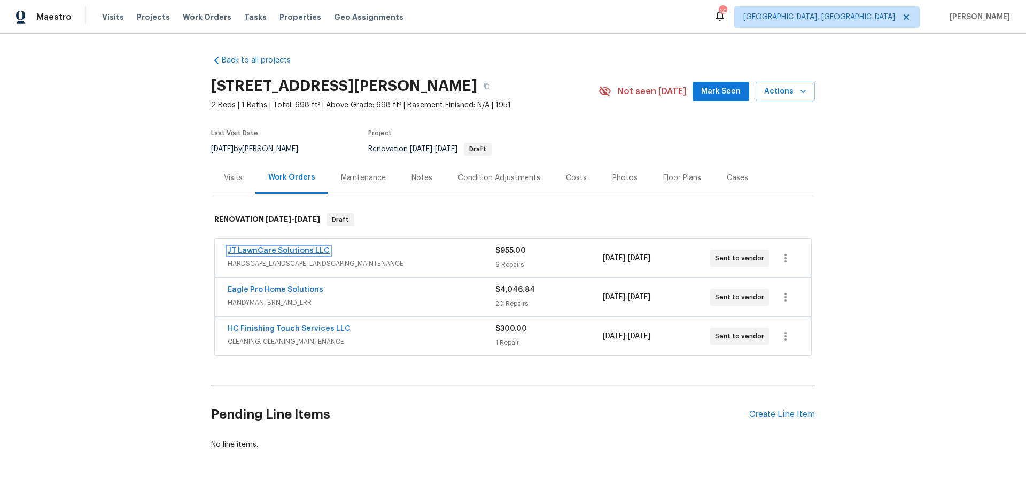
click at [288, 249] on link "JT LawnCare Solutions LLC" at bounding box center [279, 250] width 102 height 7
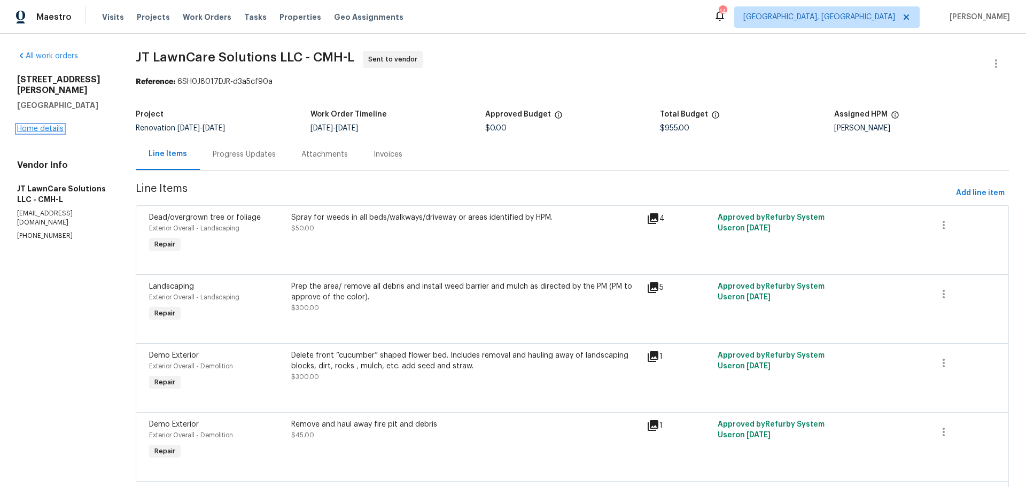
click at [54, 125] on link "Home details" at bounding box center [40, 128] width 46 height 7
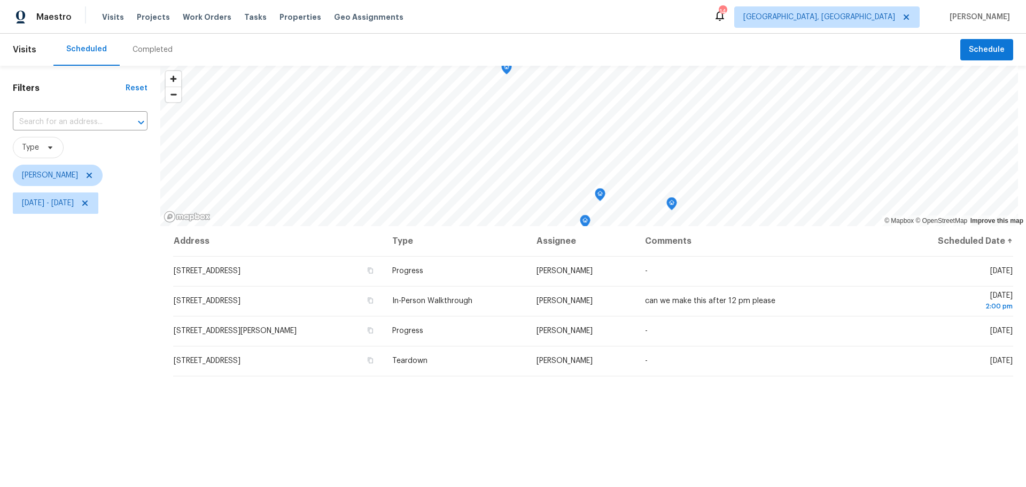
click at [985, 416] on div "Address Type Assignee Comments Scheduled Date ↑ [STREET_ADDRESS] Progress [PERS…" at bounding box center [593, 421] width 866 height 390
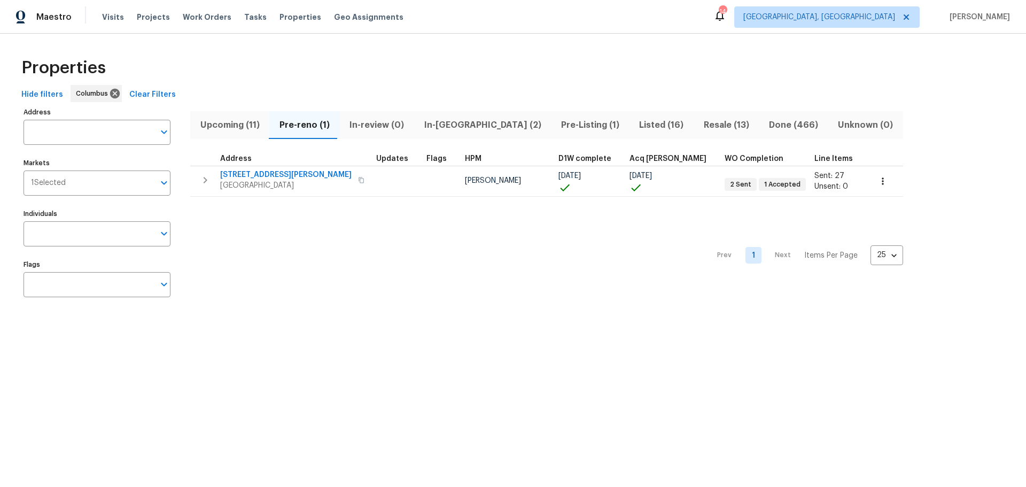
click at [448, 127] on span "In-[GEOGRAPHIC_DATA] (2)" at bounding box center [483, 125] width 124 height 15
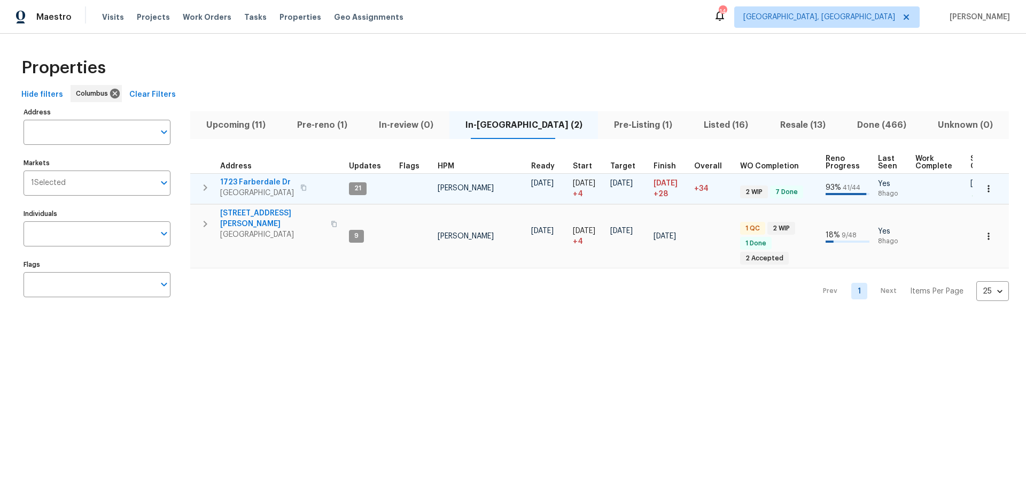
click at [206, 182] on icon "button" at bounding box center [205, 187] width 13 height 13
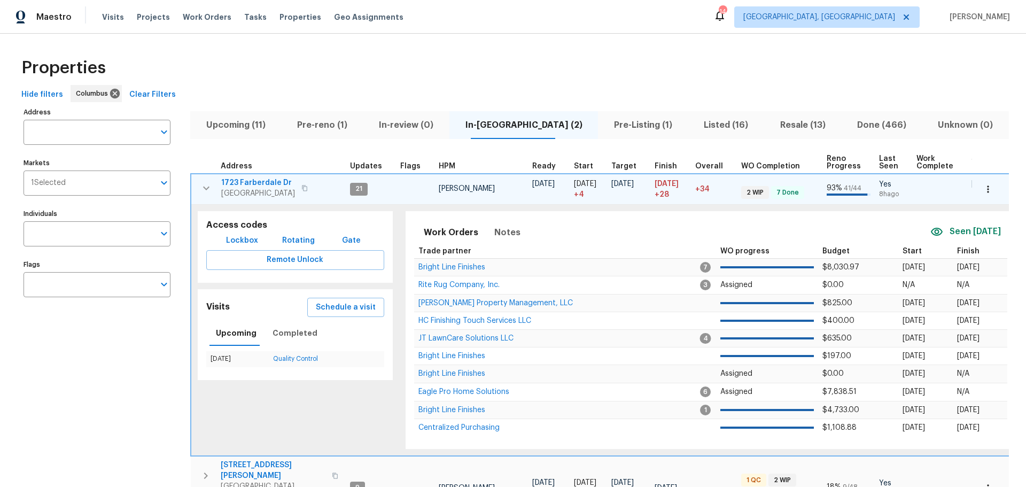
click at [256, 185] on span "1723 Farberdale Dr" at bounding box center [258, 182] width 74 height 11
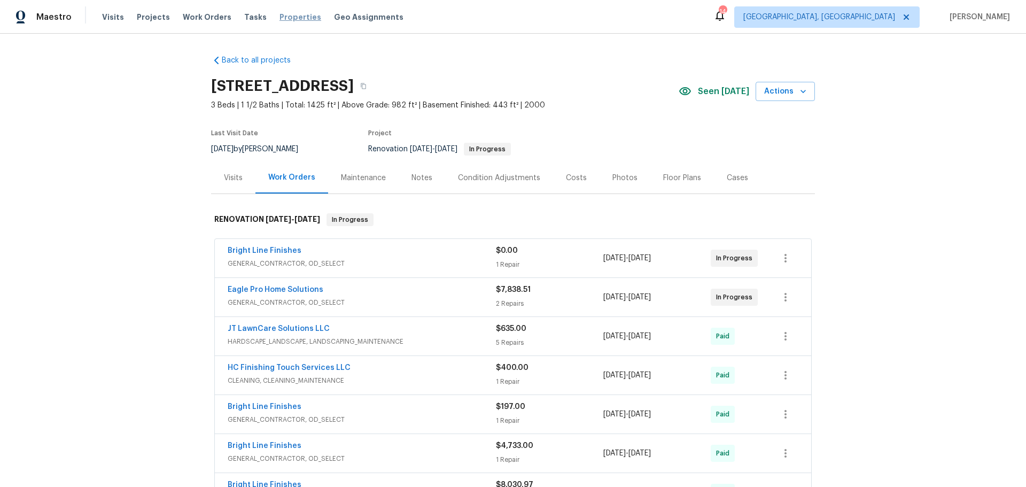
click at [294, 17] on span "Properties" at bounding box center [301, 17] width 42 height 11
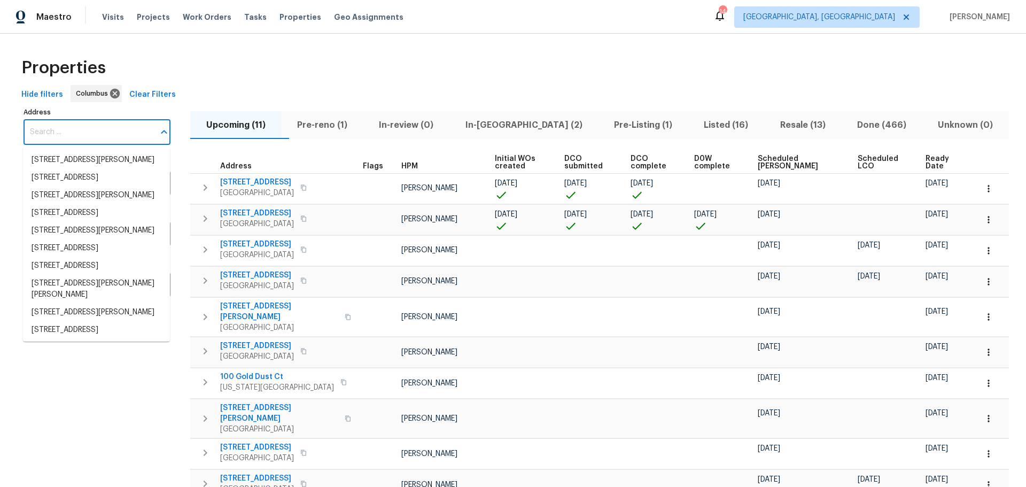
click at [66, 134] on input "Address" at bounding box center [89, 132] width 131 height 25
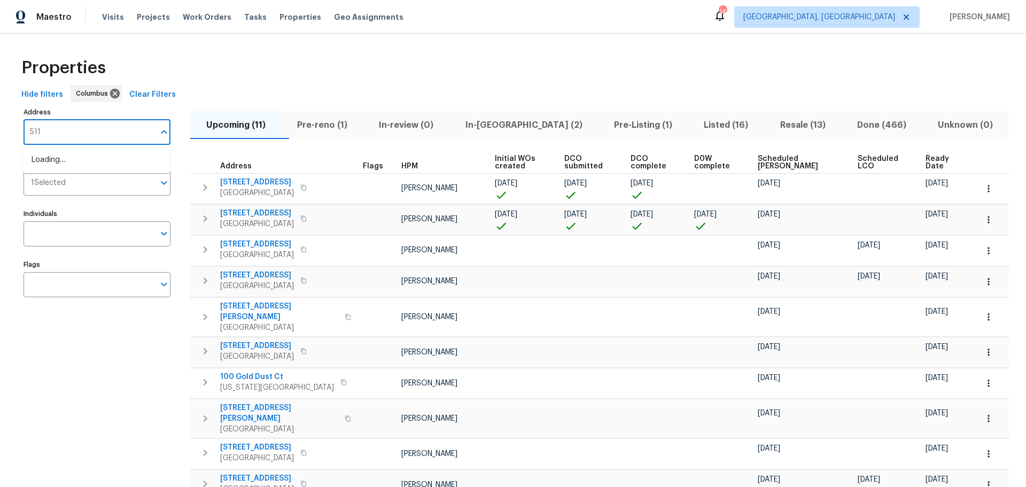
type input "511 w"
click at [98, 222] on li "[STREET_ADDRESS]" at bounding box center [96, 213] width 147 height 18
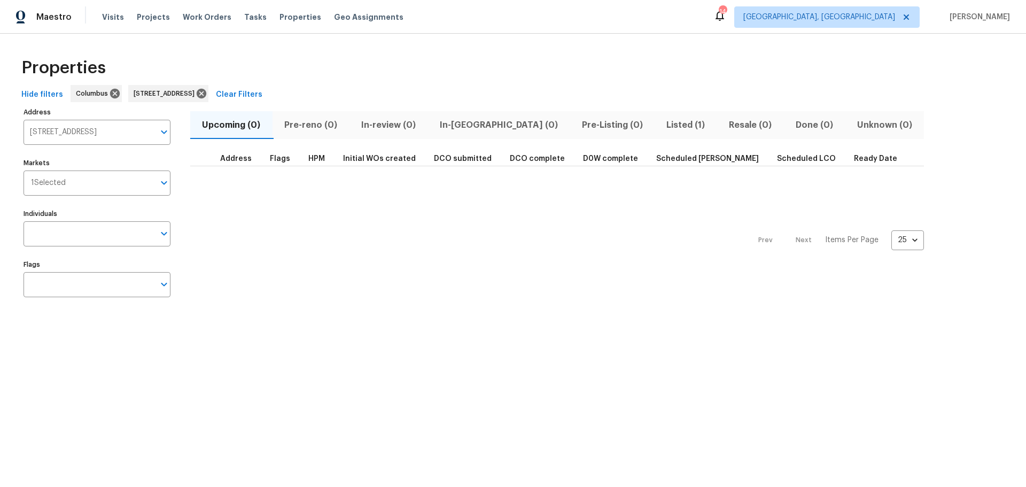
click at [661, 122] on span "Listed (1)" at bounding box center [686, 125] width 50 height 15
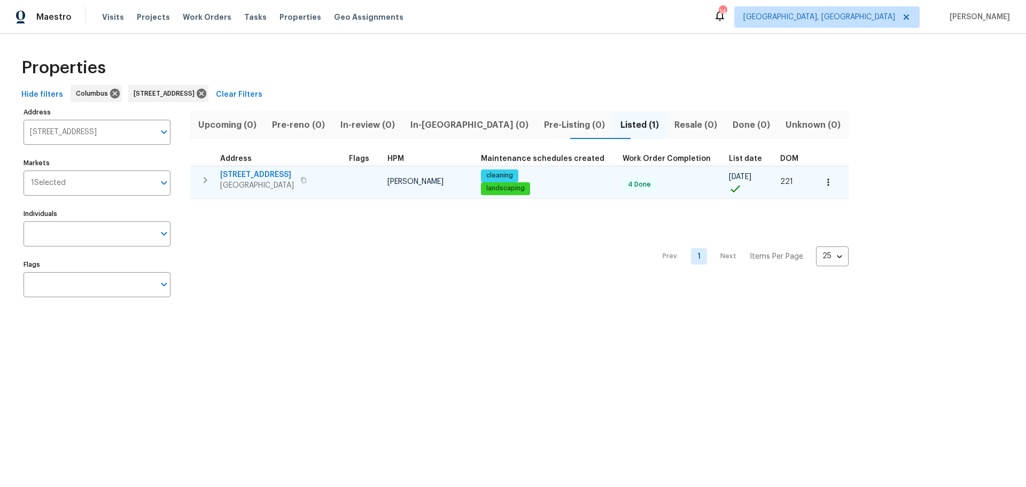
click at [252, 172] on span "[STREET_ADDRESS]" at bounding box center [257, 174] width 74 height 11
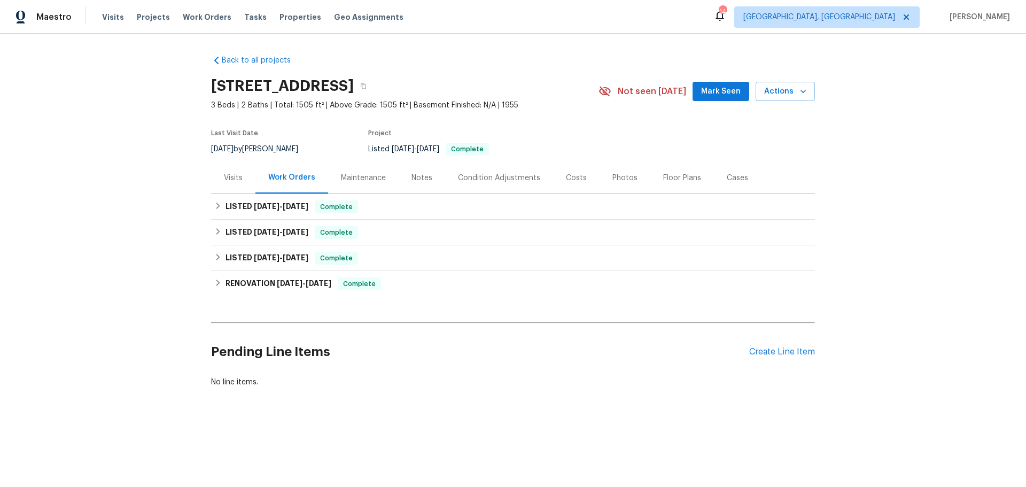
click at [229, 176] on div "Visits" at bounding box center [233, 178] width 19 height 11
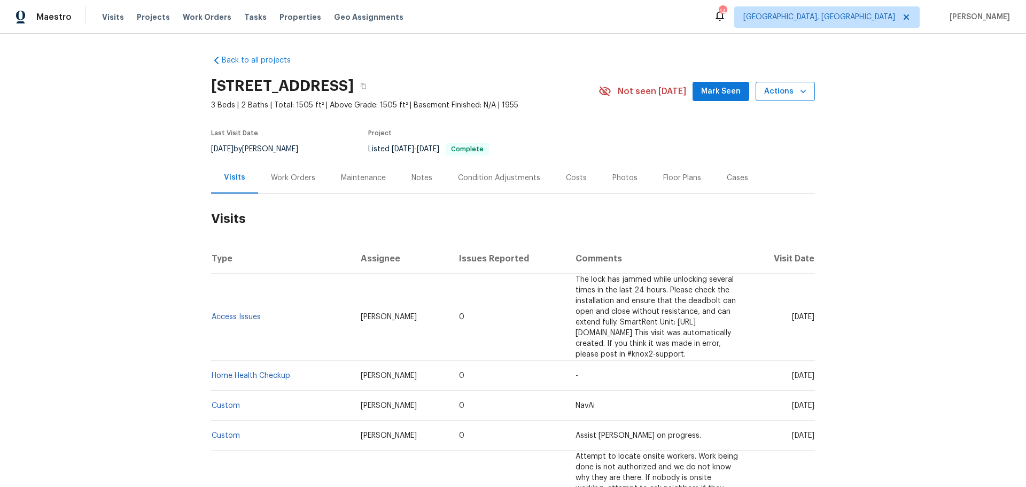
click at [781, 96] on span "Actions" at bounding box center [785, 91] width 42 height 13
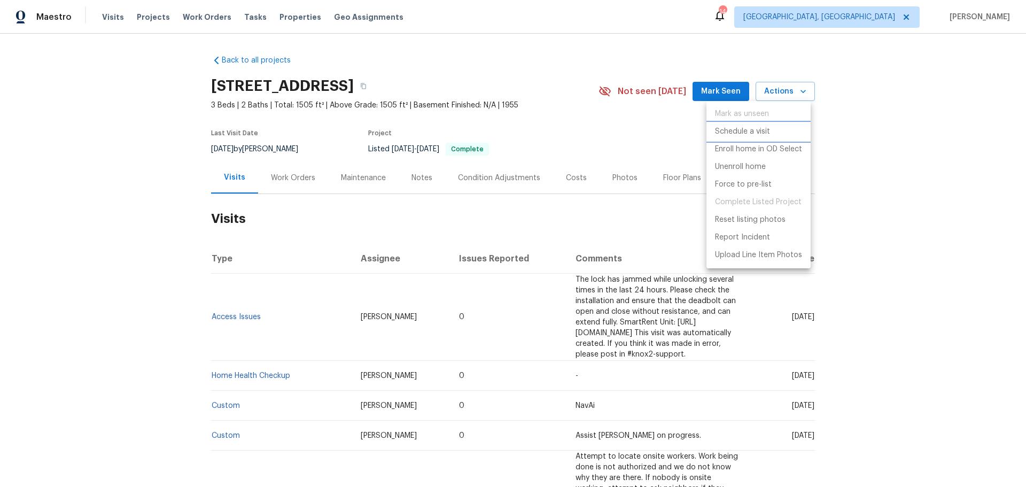
click at [765, 129] on p "Schedule a visit" at bounding box center [742, 131] width 55 height 11
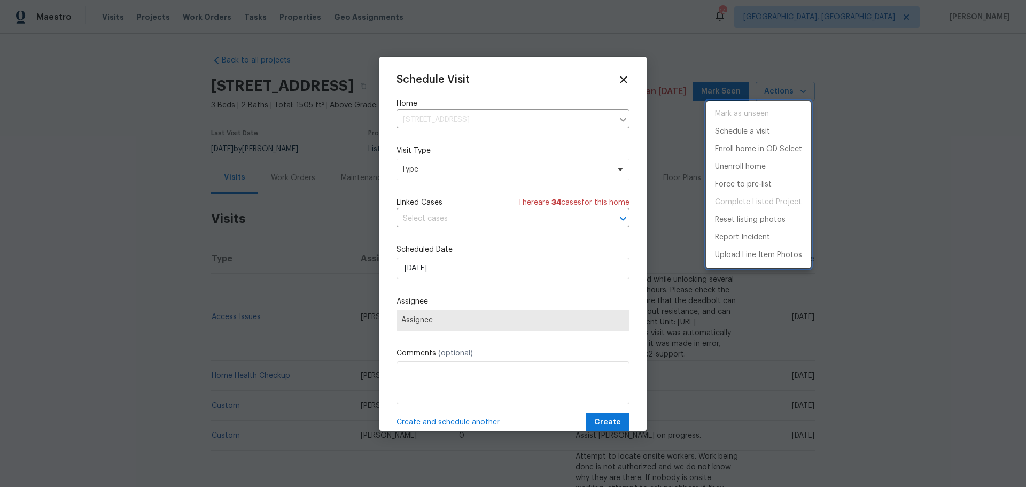
click at [487, 170] on div at bounding box center [513, 243] width 1026 height 487
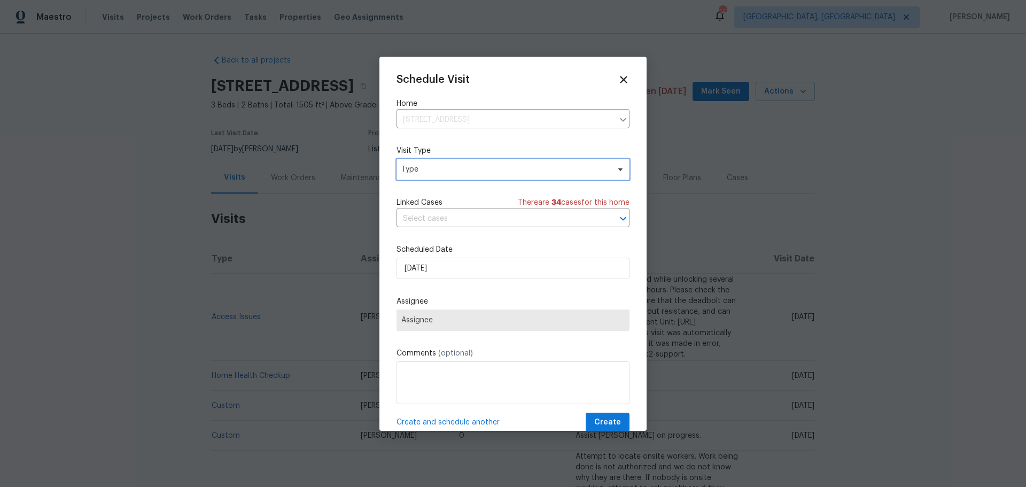
click at [482, 172] on span "Type" at bounding box center [505, 169] width 208 height 11
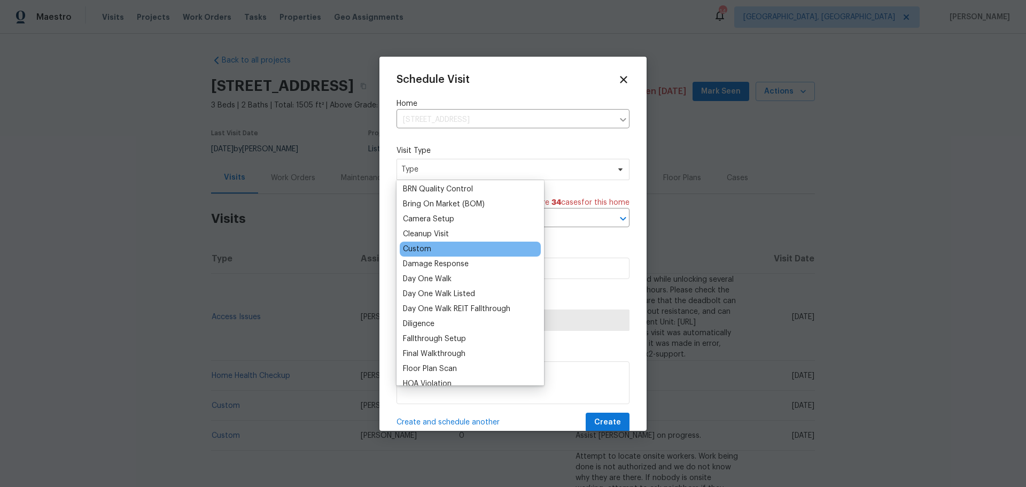
scroll to position [106, 0]
click at [444, 254] on div "Custom" at bounding box center [470, 248] width 141 height 15
click at [431, 250] on div "Custom" at bounding box center [470, 248] width 141 height 15
click at [420, 250] on div "Custom" at bounding box center [417, 248] width 28 height 11
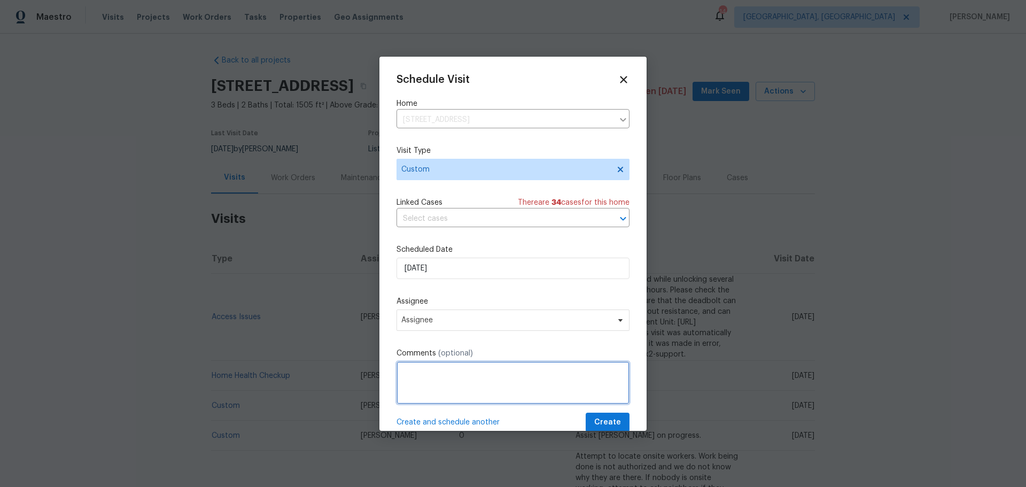
click at [496, 379] on textarea at bounding box center [513, 382] width 233 height 43
type textarea "C"
type textarea "Assign WO's to finish paver walkway"
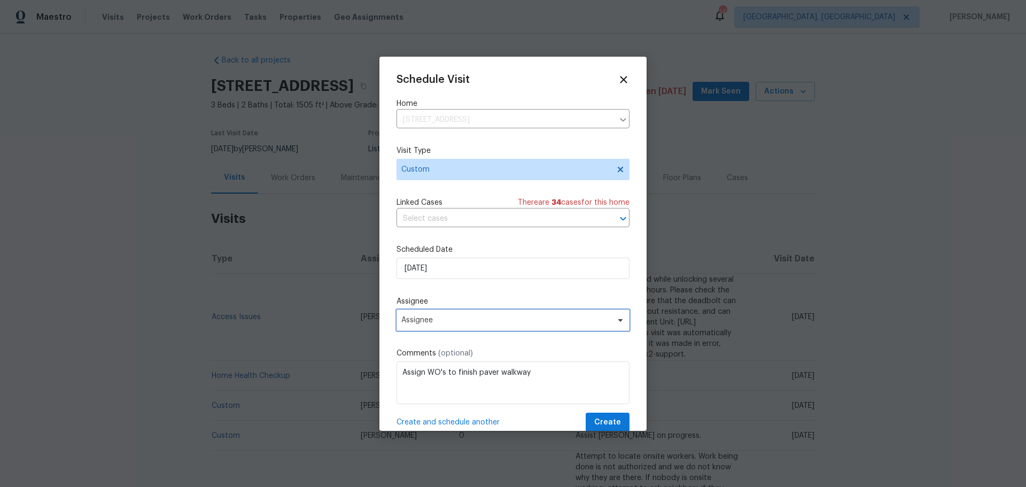
click at [482, 329] on span "Assignee" at bounding box center [513, 319] width 233 height 21
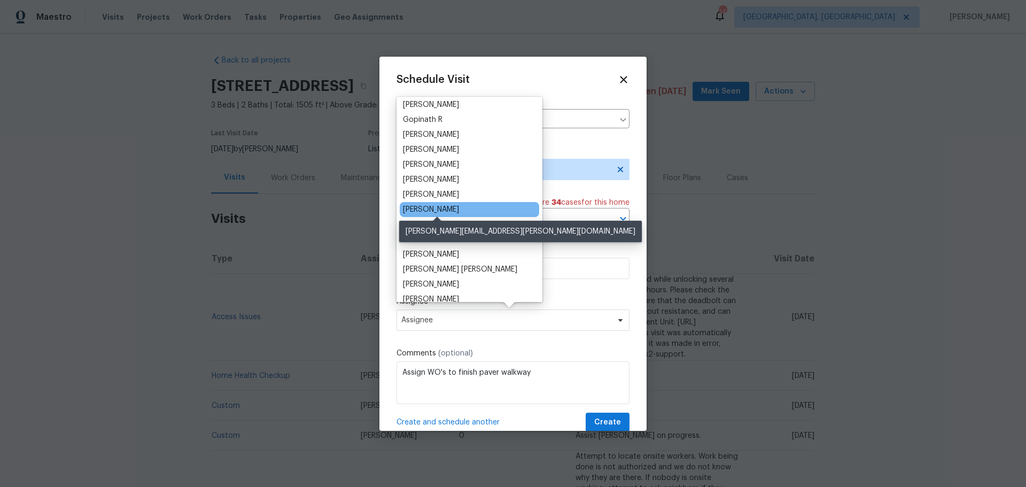
scroll to position [107, 0]
click at [459, 208] on div "[PERSON_NAME]" at bounding box center [431, 209] width 56 height 11
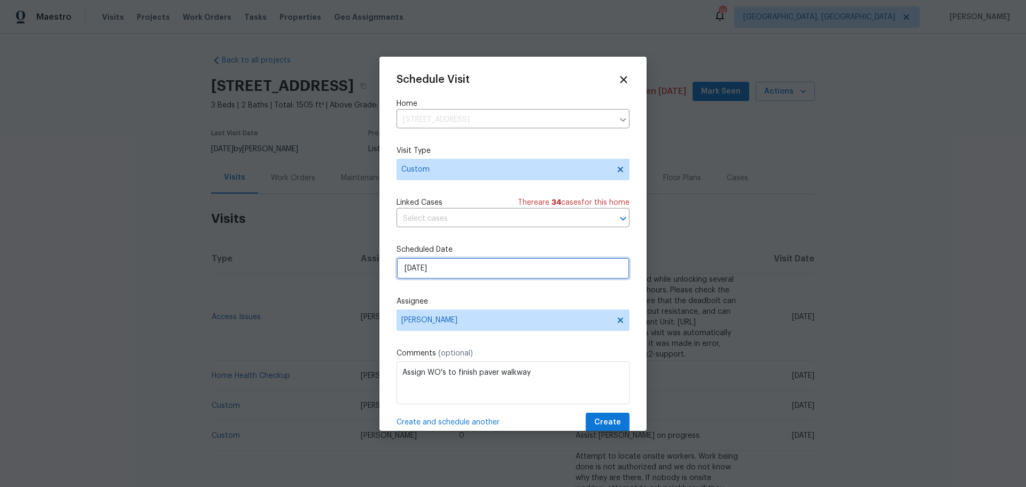
click at [464, 271] on input "10/14/2025" at bounding box center [513, 268] width 233 height 21
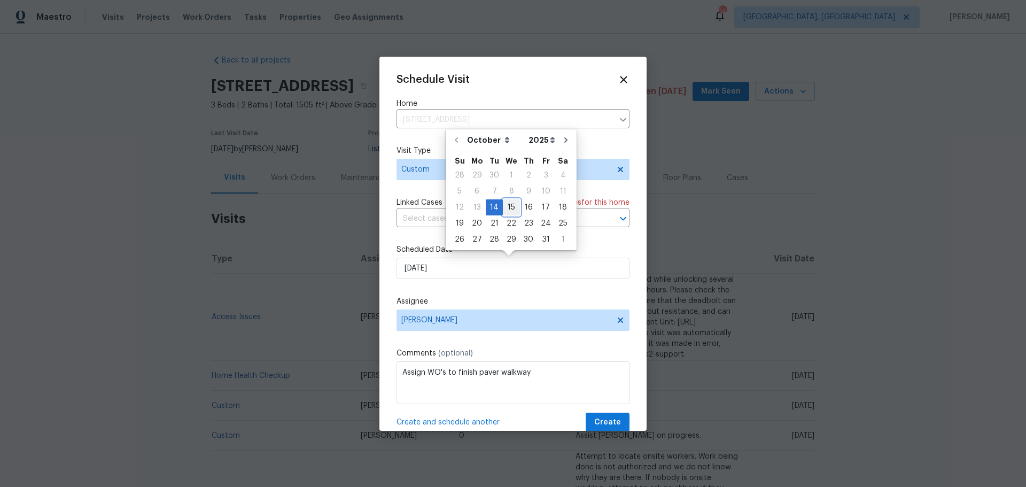
click at [510, 206] on div "15" at bounding box center [511, 207] width 17 height 15
type input "[DATE]"
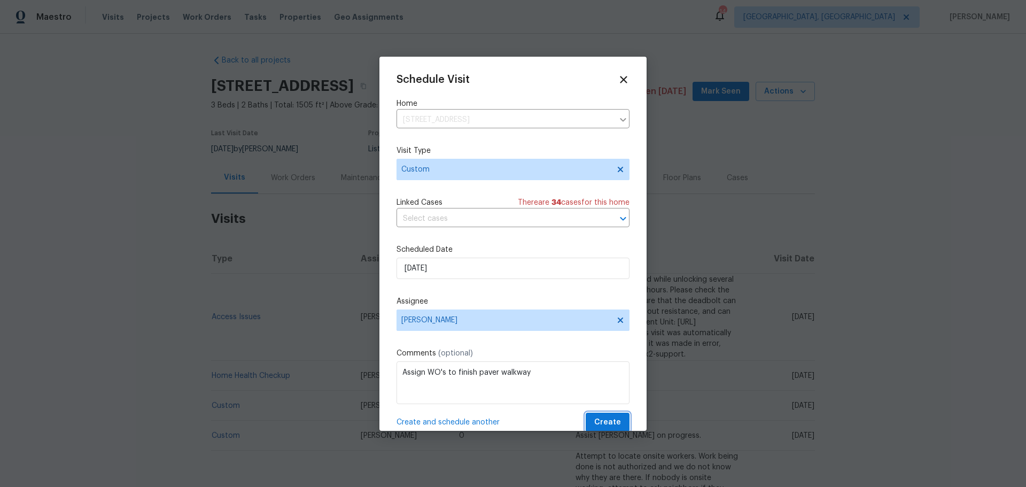
click at [598, 418] on span "Create" at bounding box center [607, 422] width 27 height 13
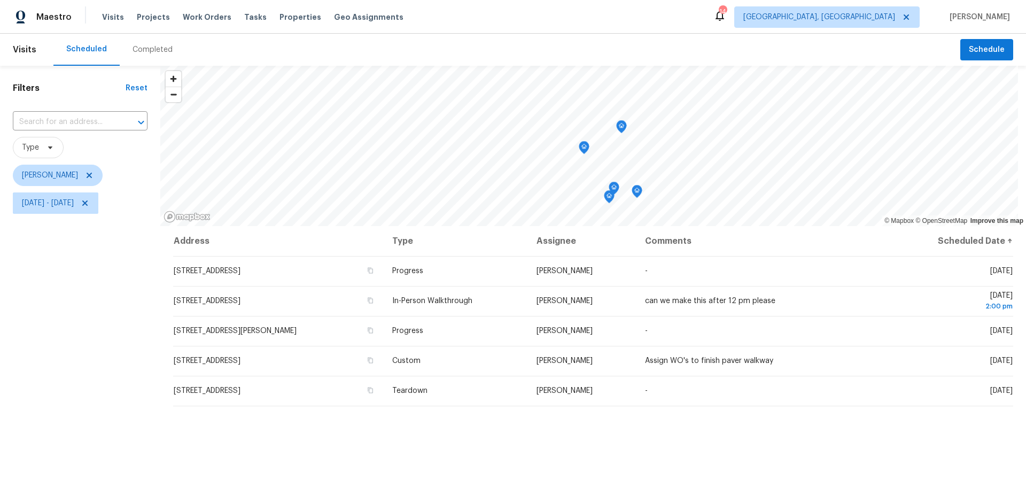
click at [584, 151] on icon "Map marker" at bounding box center [584, 148] width 10 height 12
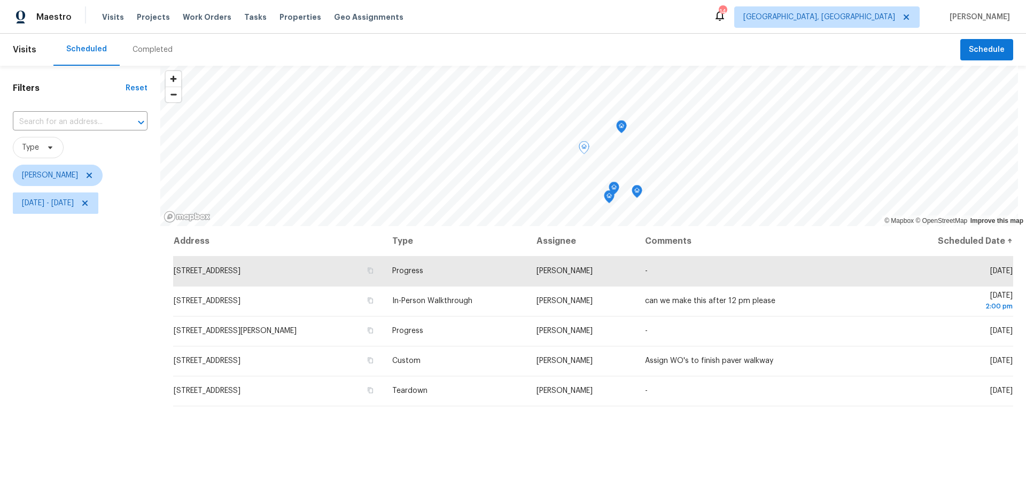
click at [618, 193] on icon "Map marker" at bounding box center [614, 188] width 11 height 13
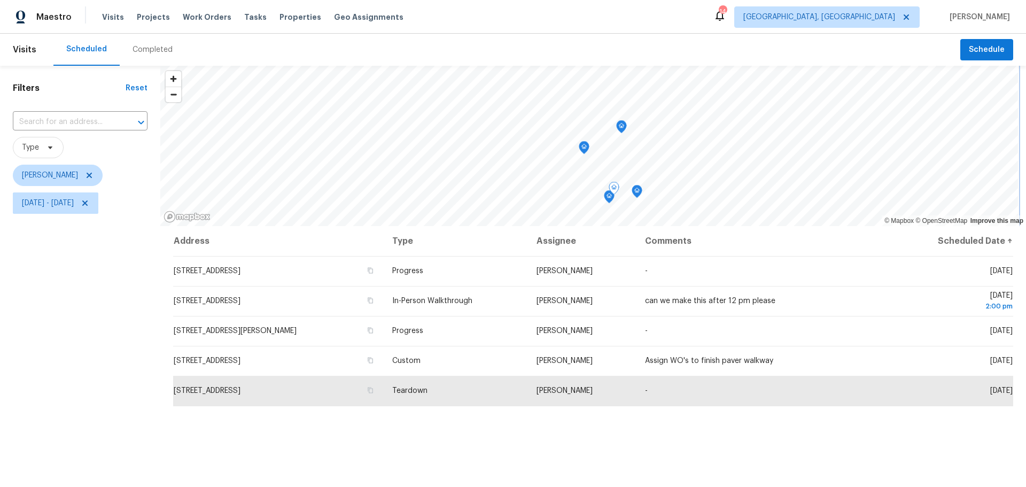
click at [604, 198] on icon "Map marker" at bounding box center [609, 196] width 11 height 13
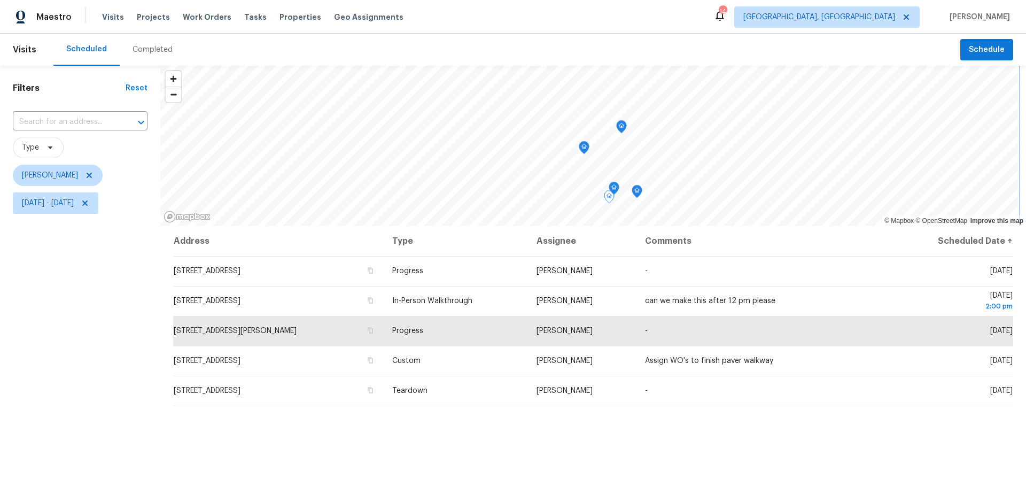
click at [634, 195] on icon "Map marker" at bounding box center [637, 191] width 10 height 12
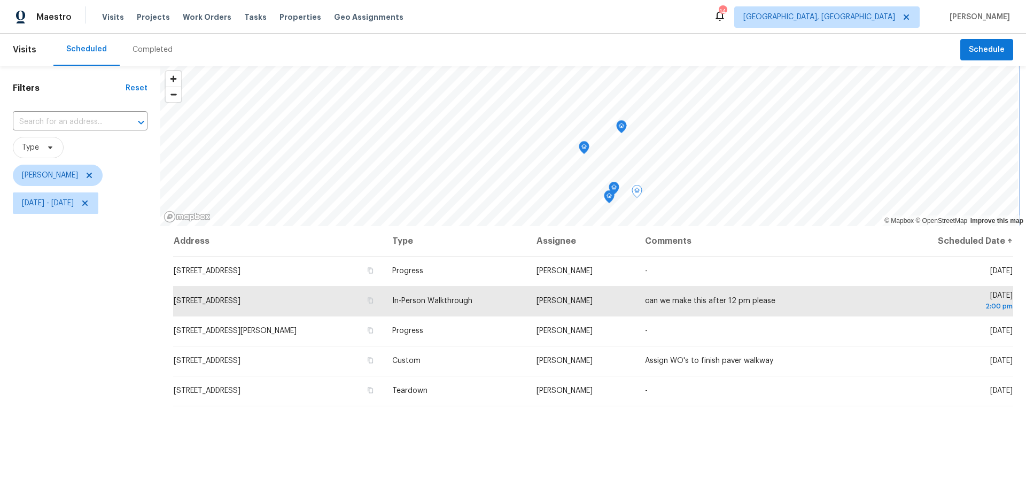
click at [588, 156] on div "Map marker" at bounding box center [584, 149] width 11 height 17
click at [622, 127] on icon "Map marker" at bounding box center [621, 127] width 1 height 2
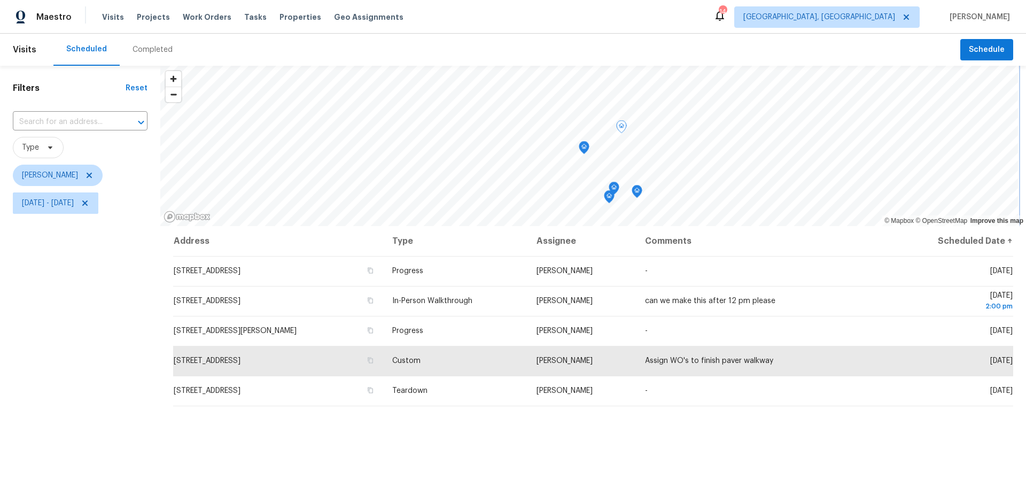
click at [582, 152] on icon "Map marker" at bounding box center [584, 147] width 11 height 13
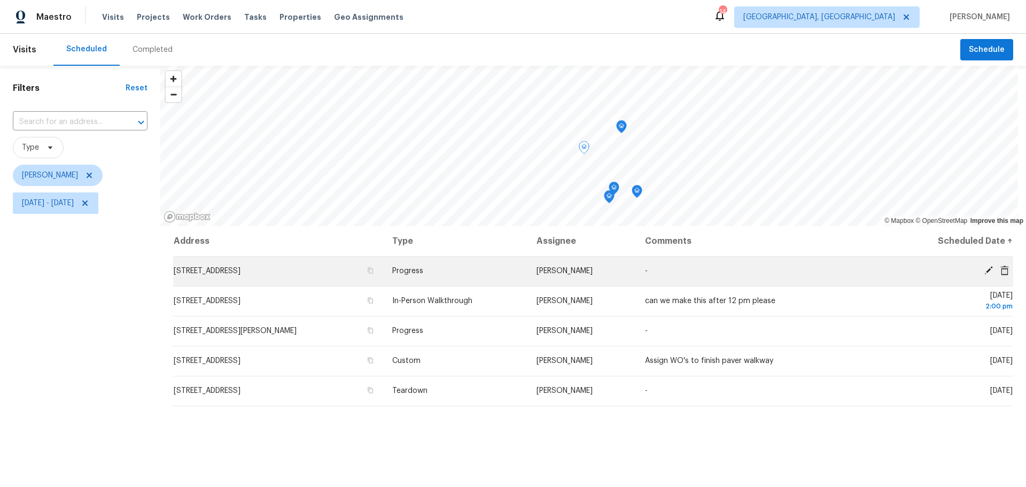
click at [984, 270] on icon at bounding box center [988, 270] width 9 height 9
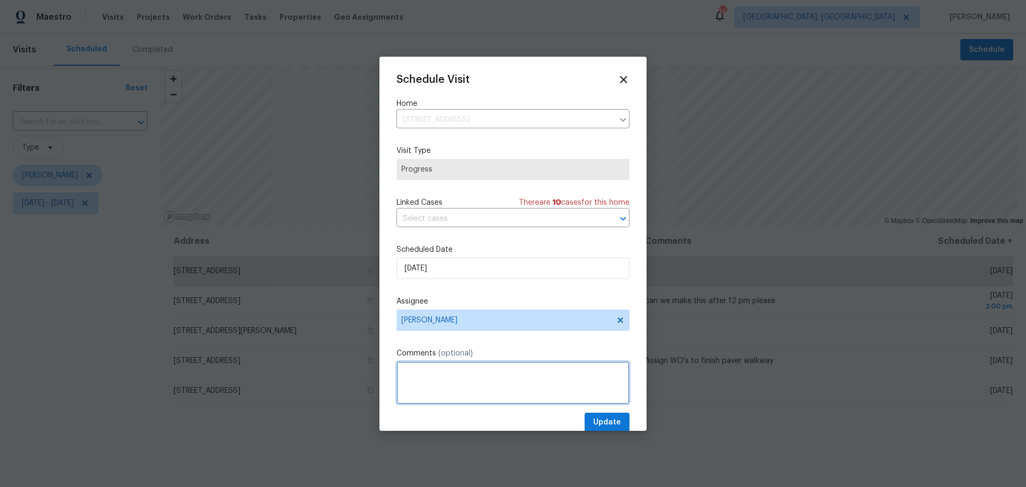
click at [451, 373] on textarea at bounding box center [513, 382] width 233 height 43
type textarea "Meet landscapers at 10am"
click at [593, 420] on span "Update" at bounding box center [607, 422] width 28 height 13
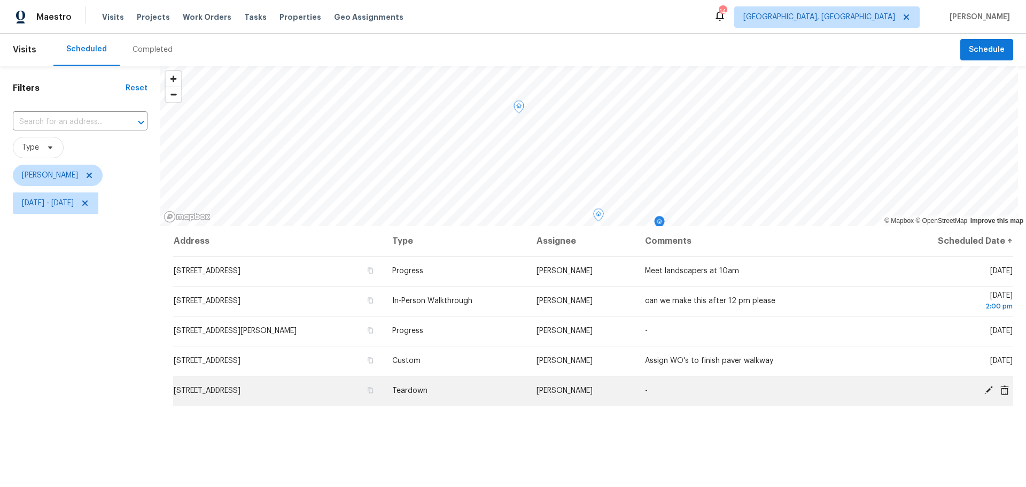
click at [984, 387] on icon at bounding box center [989, 390] width 10 height 10
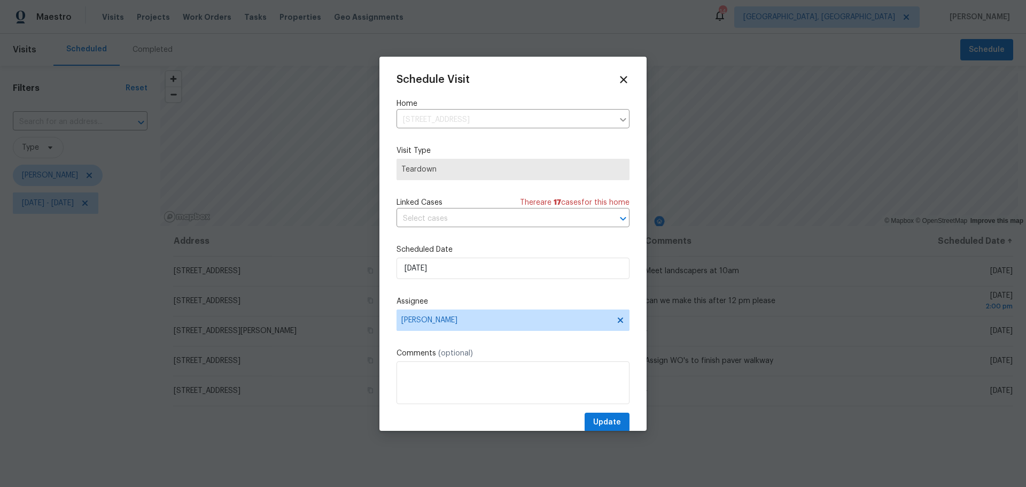
click at [504, 345] on div "Schedule Visit Home [STREET_ADDRESS] ​ Visit Type Teardown Linked Cases There a…" at bounding box center [513, 253] width 233 height 359
click at [617, 74] on icon at bounding box center [623, 79] width 12 height 12
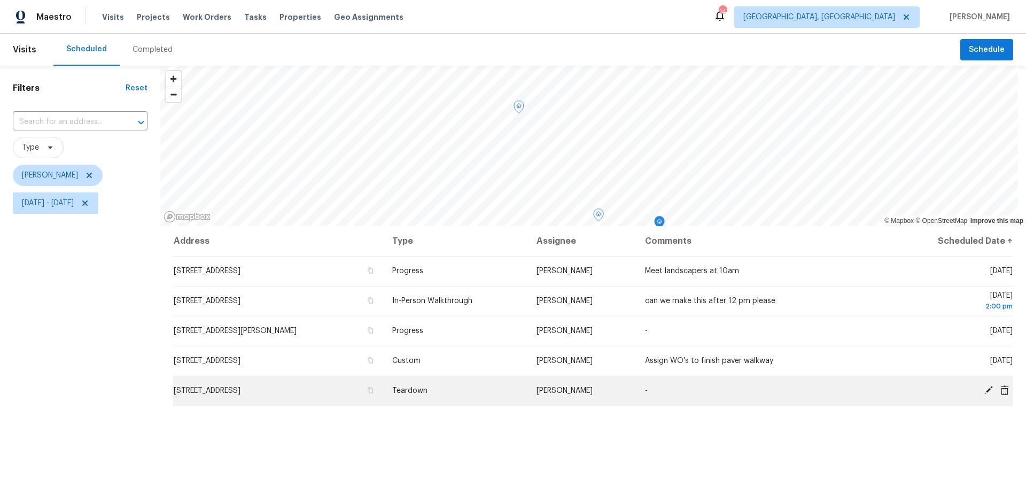
click at [984, 389] on icon at bounding box center [989, 390] width 10 height 10
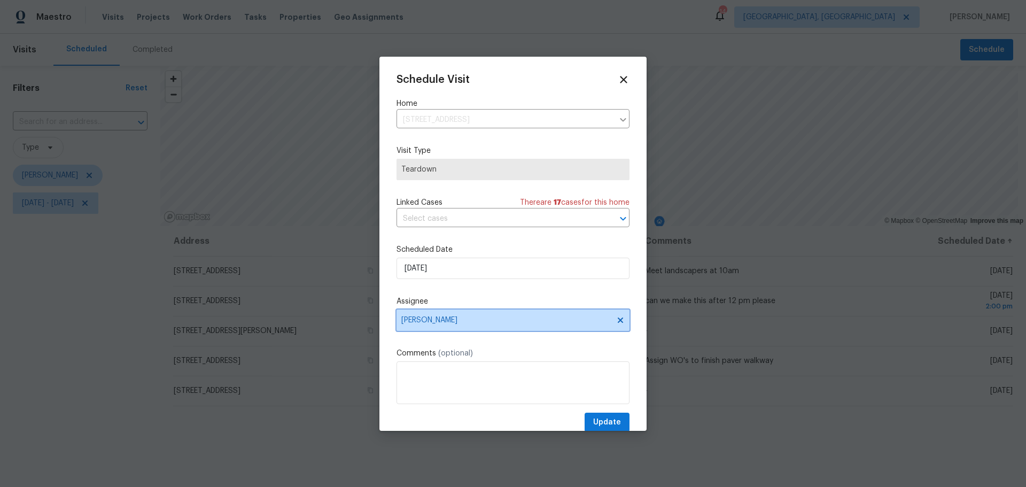
click at [483, 314] on span "[PERSON_NAME]" at bounding box center [513, 319] width 233 height 21
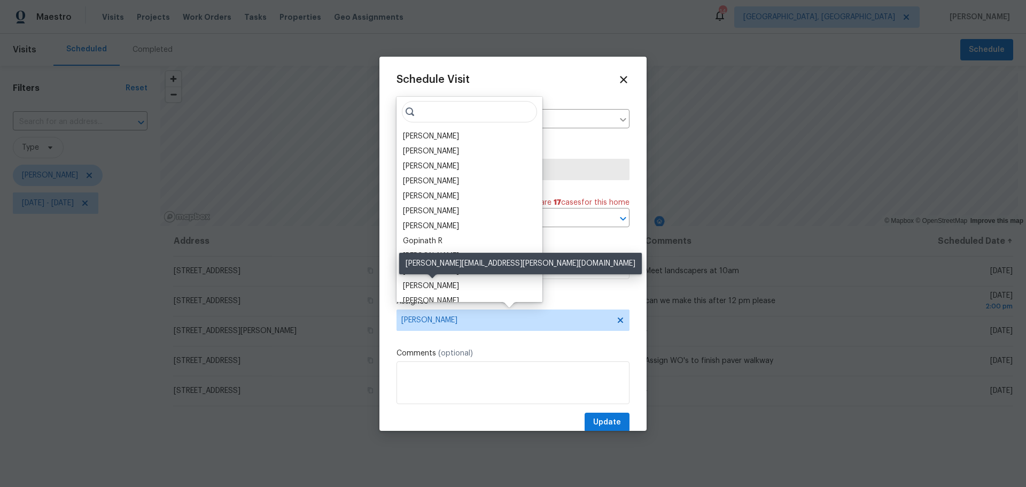
click at [450, 284] on div "Dennis Neuhardt" at bounding box center [431, 286] width 56 height 11
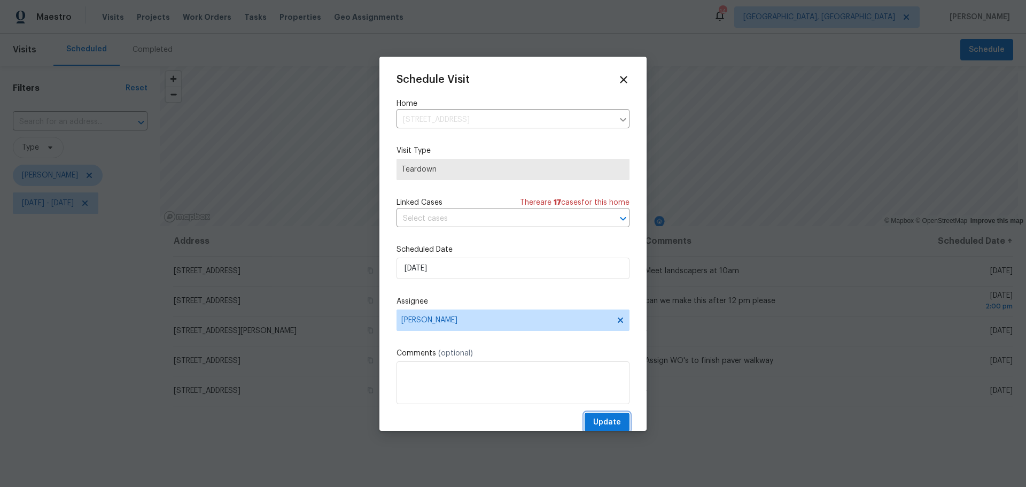
click at [600, 425] on span "Update" at bounding box center [607, 422] width 28 height 13
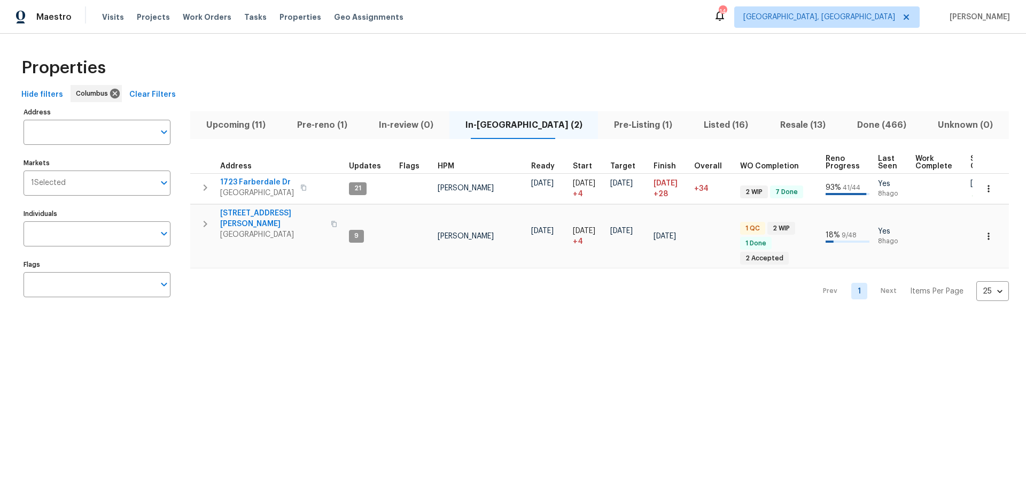
click at [263, 127] on span "Upcoming (11)" at bounding box center [236, 125] width 78 height 15
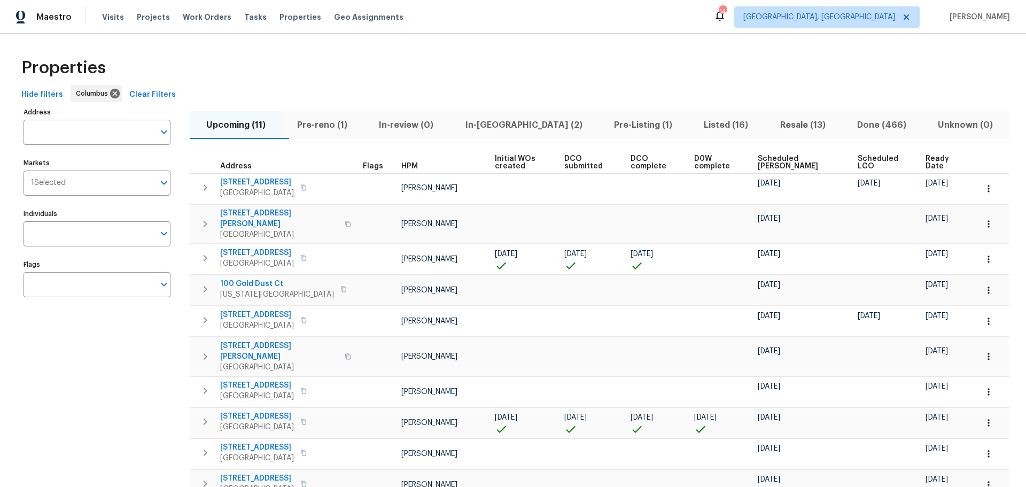
click at [775, 162] on span "Scheduled COE" at bounding box center [799, 162] width 82 height 15
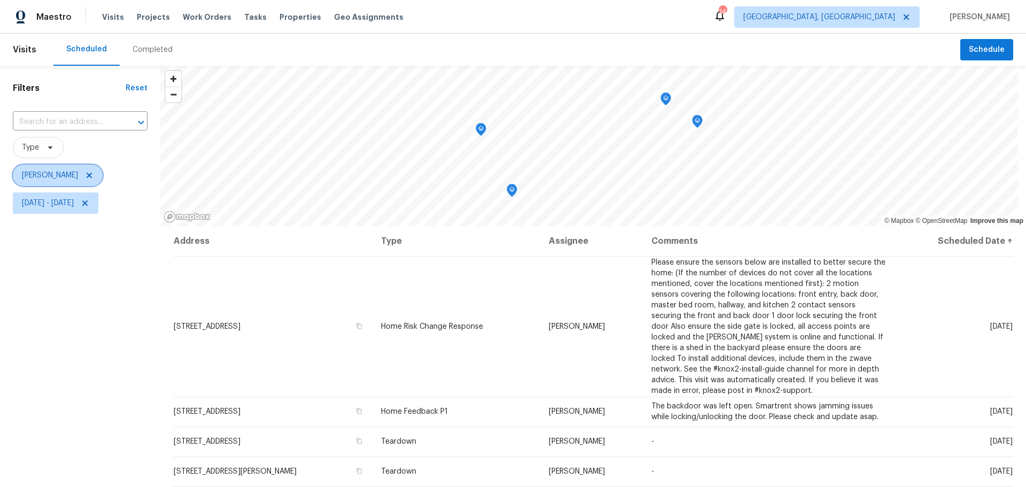
click at [94, 176] on icon at bounding box center [89, 175] width 9 height 9
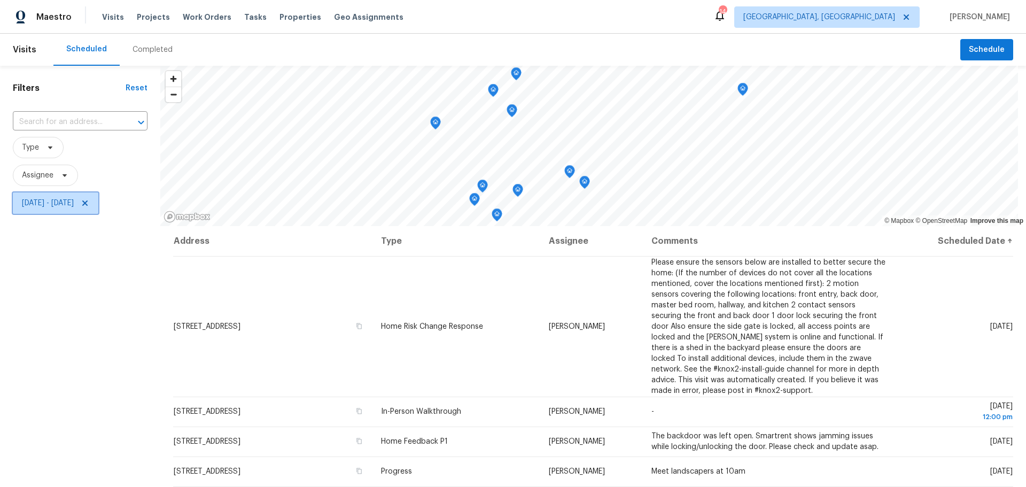
click at [89, 201] on icon at bounding box center [85, 203] width 9 height 9
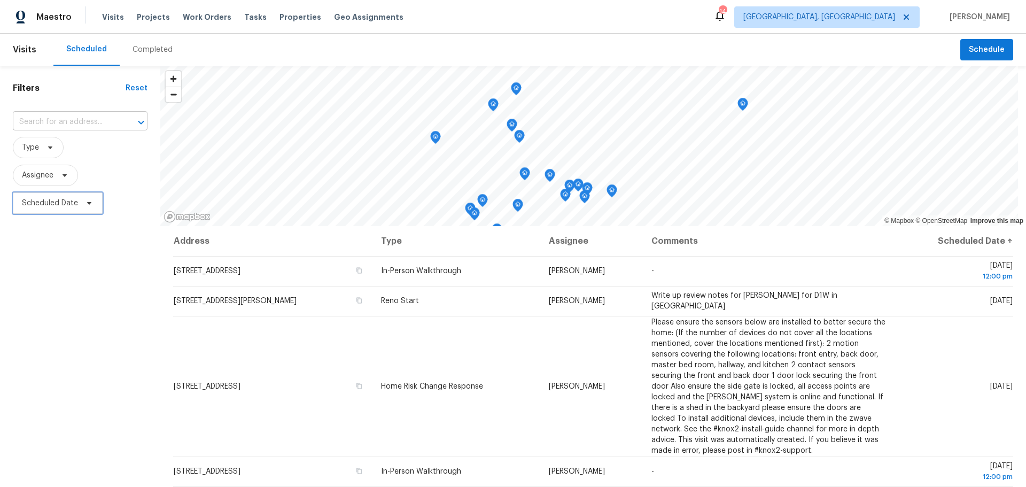
click at [141, 118] on icon "Open" at bounding box center [141, 122] width 13 height 13
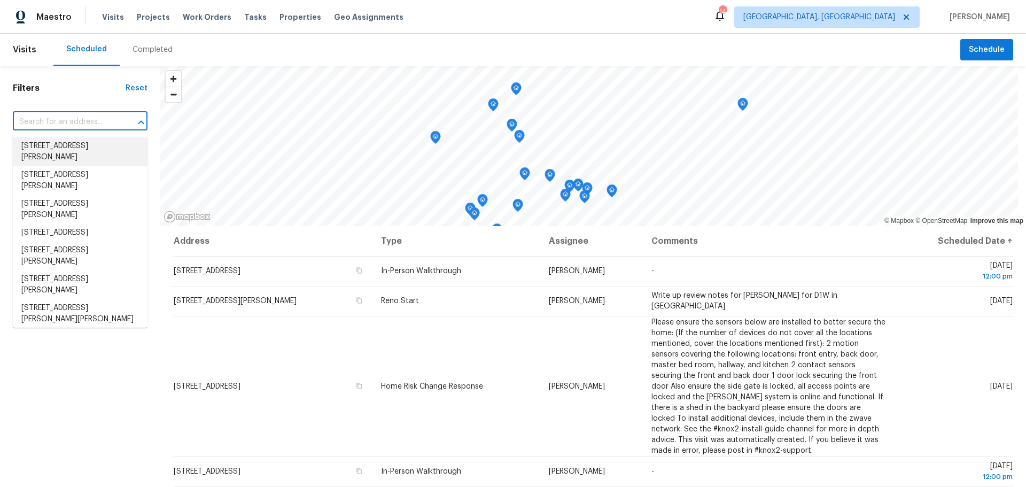
click at [159, 146] on div "Filters Reset ​ Type Assignee Scheduled Date" at bounding box center [80, 341] width 160 height 550
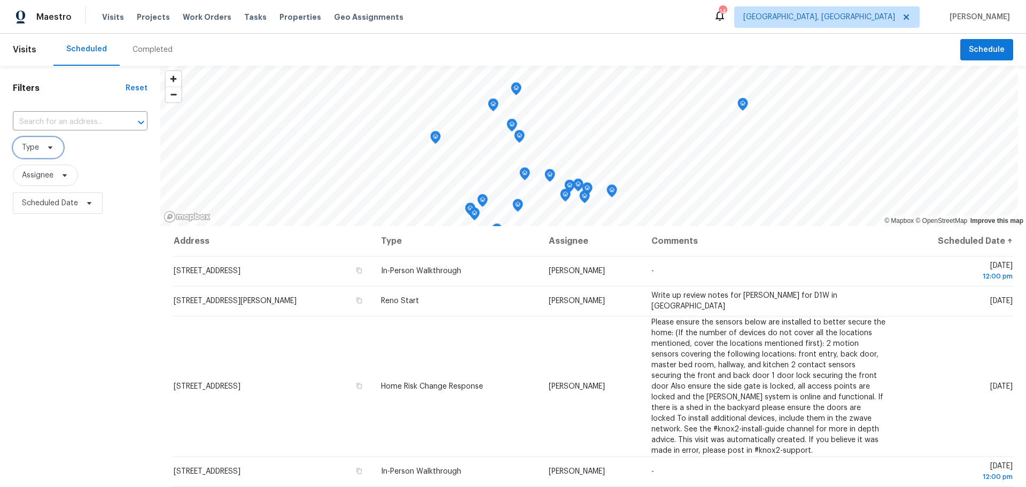
click at [49, 149] on icon at bounding box center [50, 147] width 9 height 9
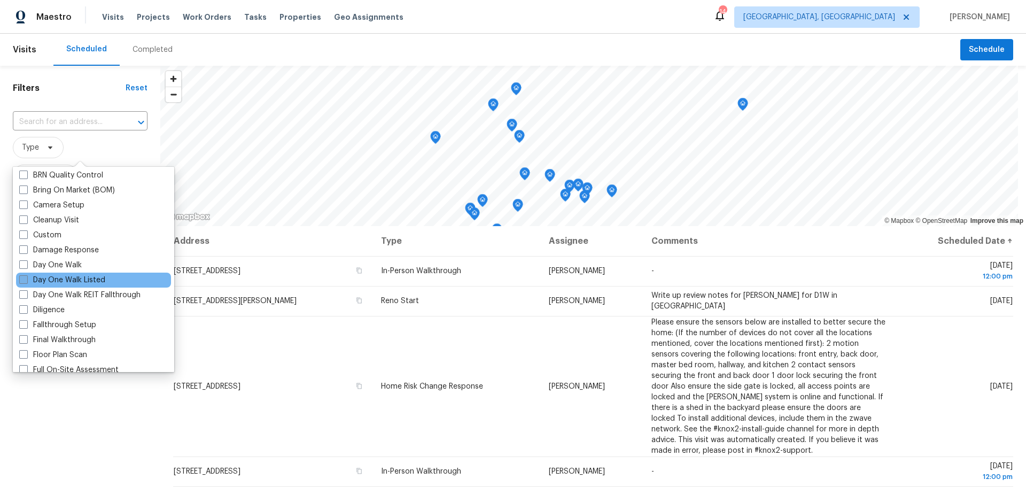
scroll to position [106, 0]
click at [56, 266] on label "Day One Walk" at bounding box center [50, 264] width 63 height 11
click at [26, 266] on input "Day One Walk" at bounding box center [22, 262] width 7 height 7
checkbox input "true"
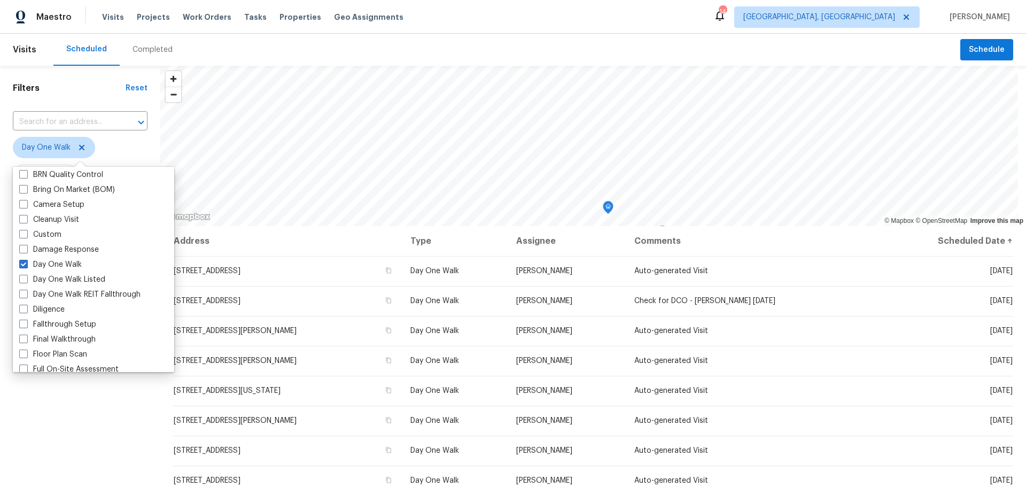
click at [119, 414] on div "Filters Reset ​ Day One Walk Assignee Scheduled Date" at bounding box center [80, 341] width 160 height 550
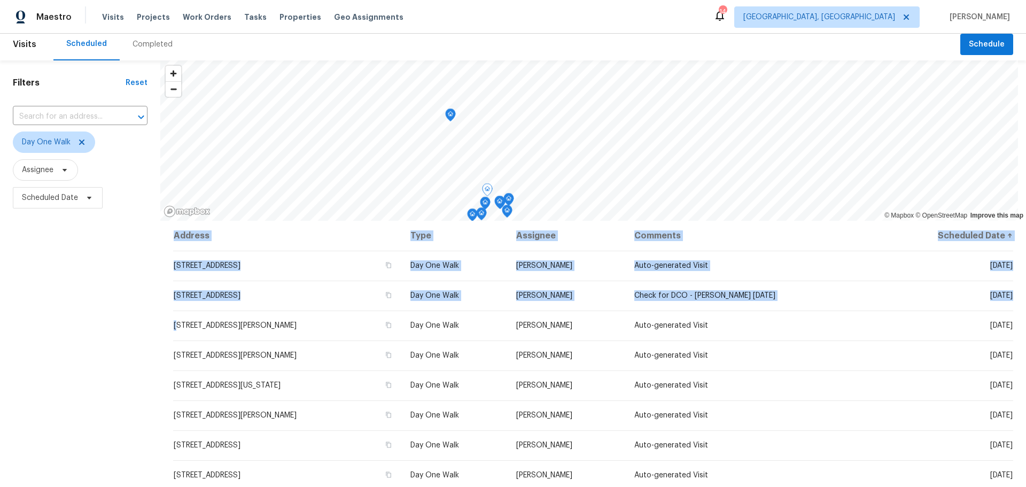
scroll to position [6, 0]
drag, startPoint x: 172, startPoint y: 307, endPoint x: 154, endPoint y: 255, distance: 54.3
click at [154, 255] on div "Filters Reset ​ Day One Walk Assignee Scheduled Date © Mapbox © OpenStreetMap I…" at bounding box center [513, 335] width 1026 height 550
click at [129, 284] on div "Filters Reset ​ Day One Walk Assignee Scheduled Date" at bounding box center [80, 335] width 160 height 550
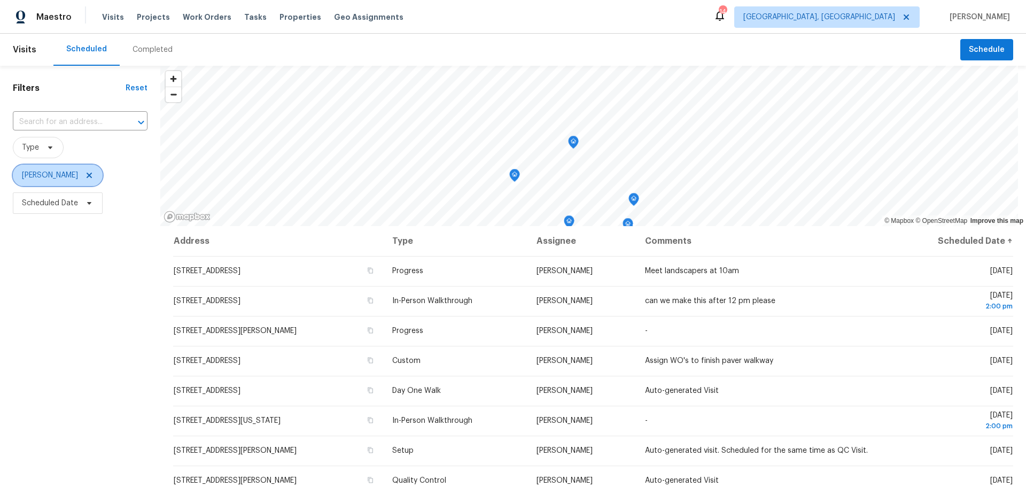
click at [103, 176] on span "[PERSON_NAME]" at bounding box center [58, 175] width 90 height 21
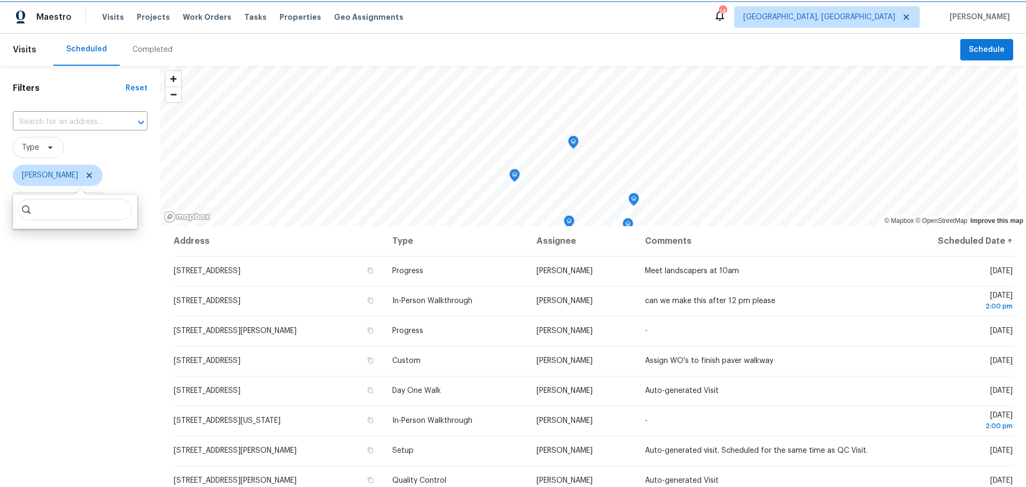
click at [94, 179] on icon at bounding box center [89, 175] width 9 height 9
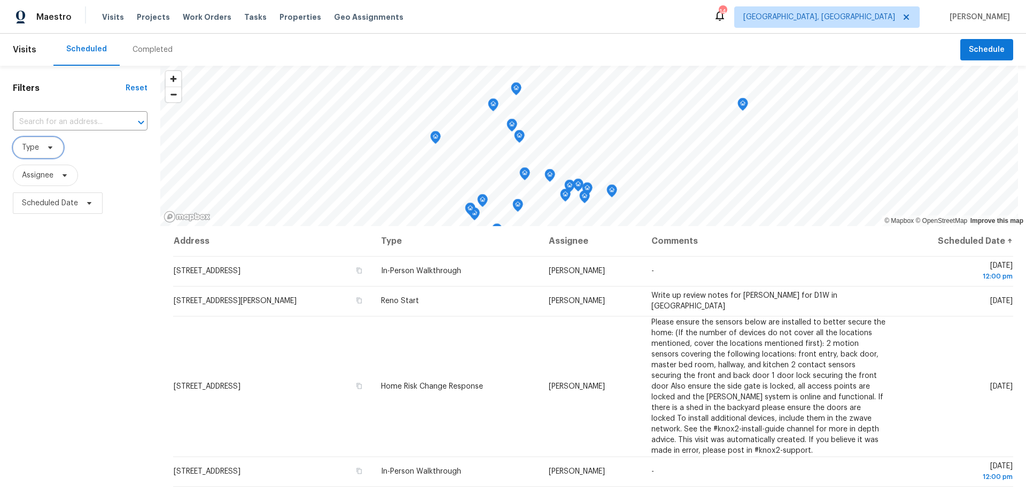
click at [48, 143] on span "Type" at bounding box center [38, 147] width 51 height 21
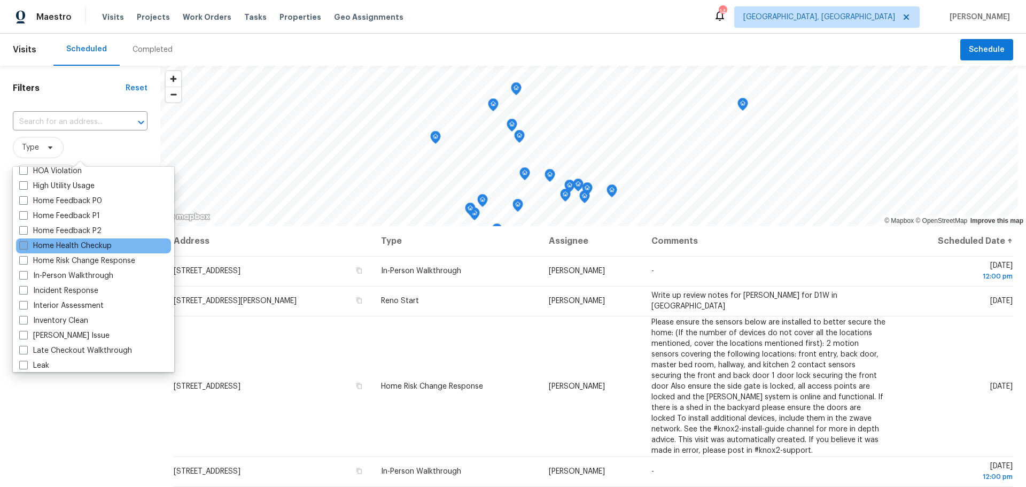
scroll to position [320, 0]
click at [88, 244] on label "Home Health Checkup" at bounding box center [65, 245] width 92 height 11
click at [26, 244] on input "Home Health Checkup" at bounding box center [22, 243] width 7 height 7
checkbox input "true"
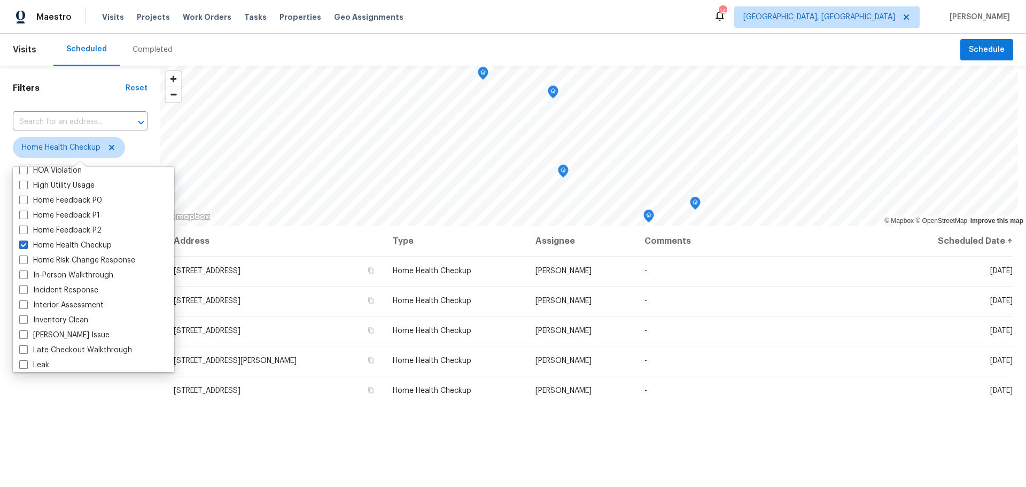
click at [79, 442] on div "Filters Reset ​ Home Health Checkup Assignee Scheduled Date" at bounding box center [80, 341] width 160 height 550
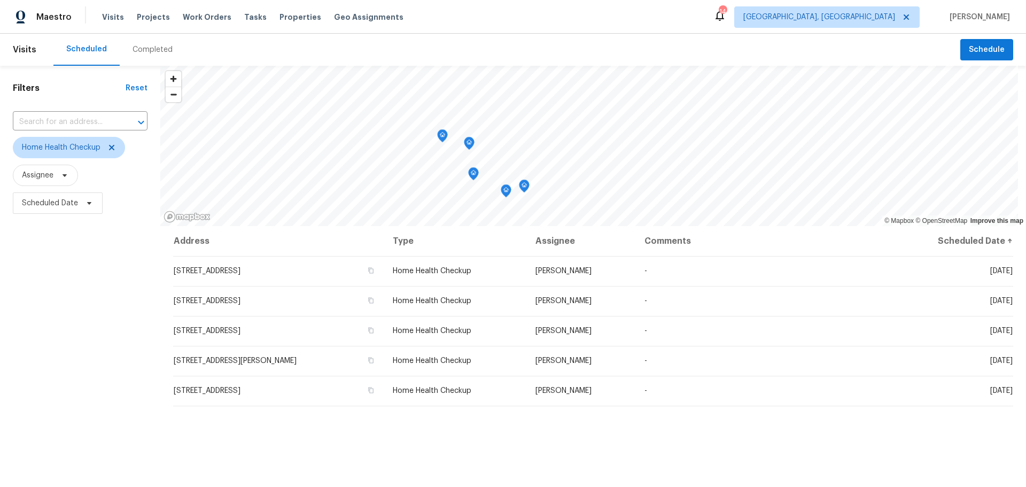
click at [444, 141] on icon "Map marker" at bounding box center [443, 136] width 10 height 12
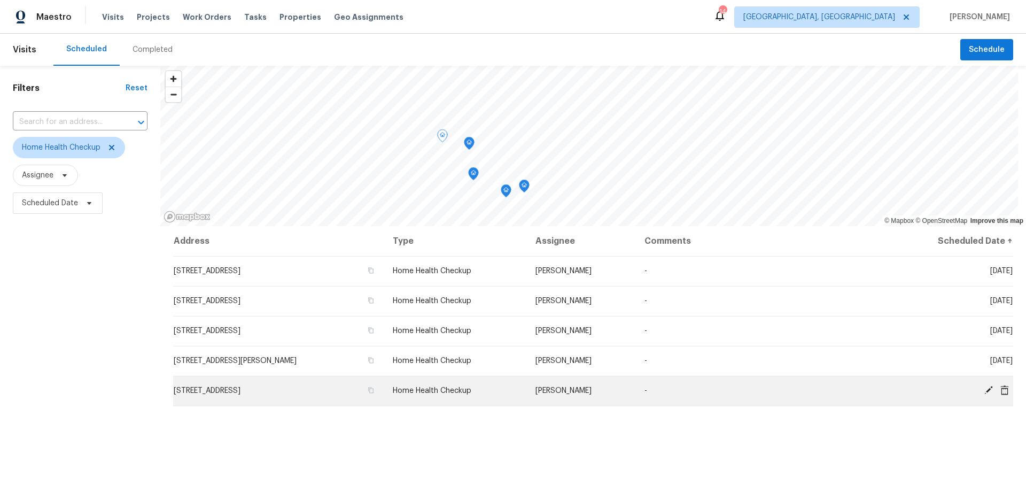
click at [984, 390] on icon at bounding box center [988, 390] width 9 height 9
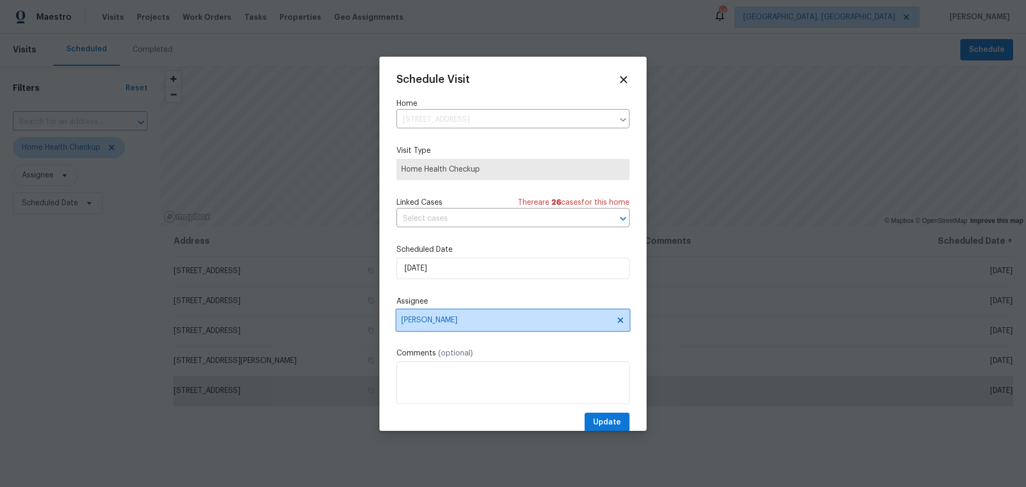
click at [490, 323] on span "Dennis Neuhardt" at bounding box center [506, 320] width 210 height 9
click at [803, 429] on div at bounding box center [513, 243] width 1026 height 487
click at [805, 462] on div at bounding box center [513, 243] width 1026 height 487
click at [617, 76] on icon at bounding box center [623, 79] width 12 height 12
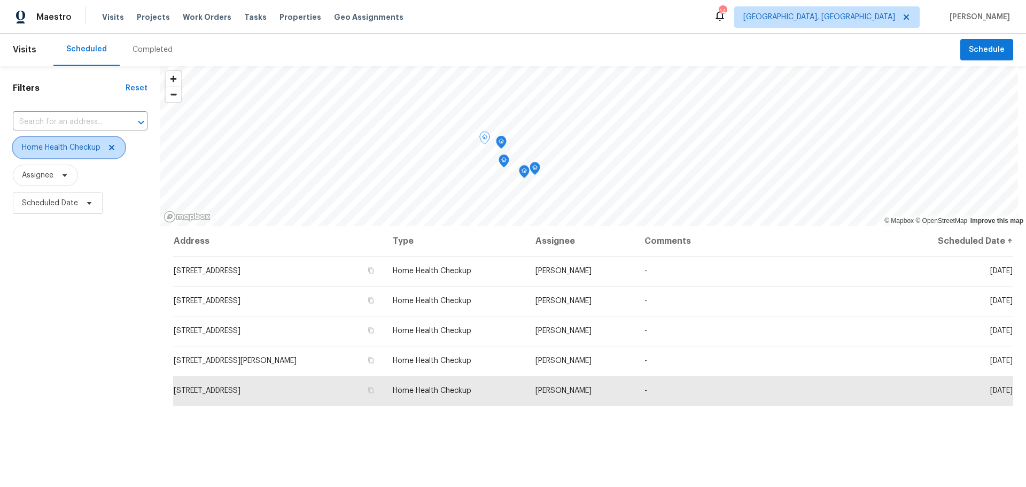
click at [113, 148] on icon at bounding box center [111, 147] width 5 height 5
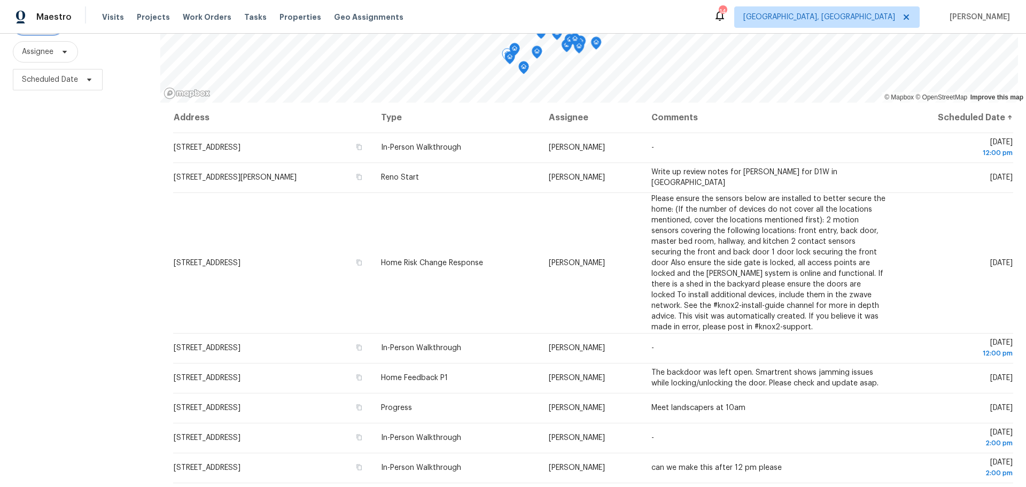
scroll to position [88, 0]
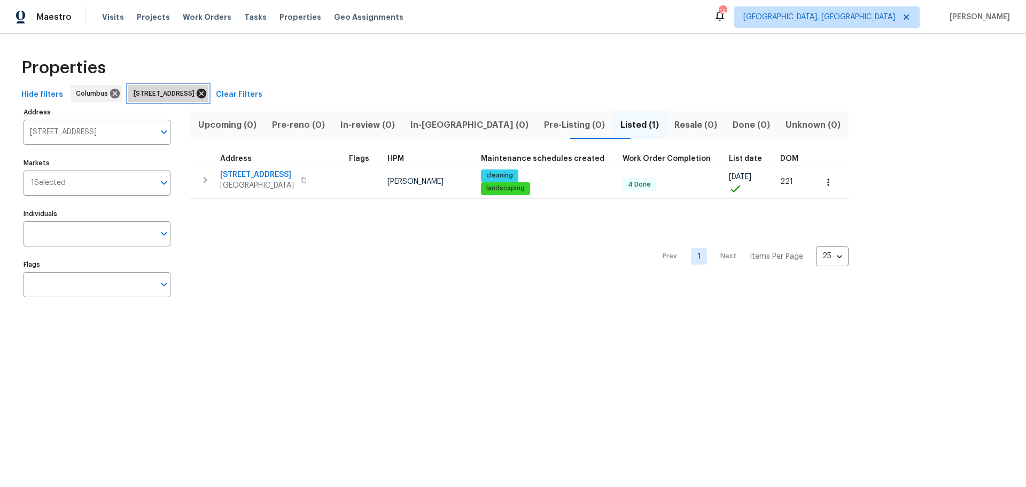
click at [206, 89] on icon at bounding box center [202, 94] width 10 height 10
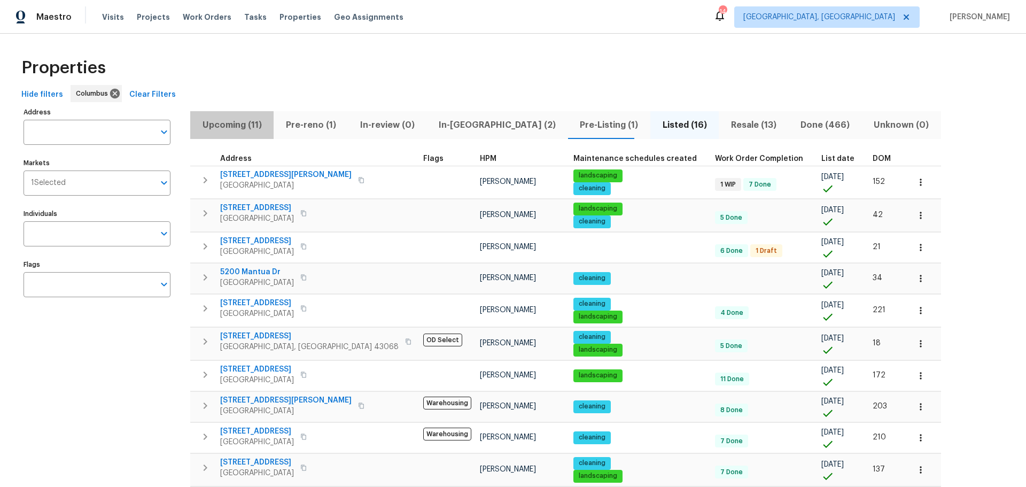
click at [240, 125] on span "Upcoming (11)" at bounding box center [232, 125] width 71 height 15
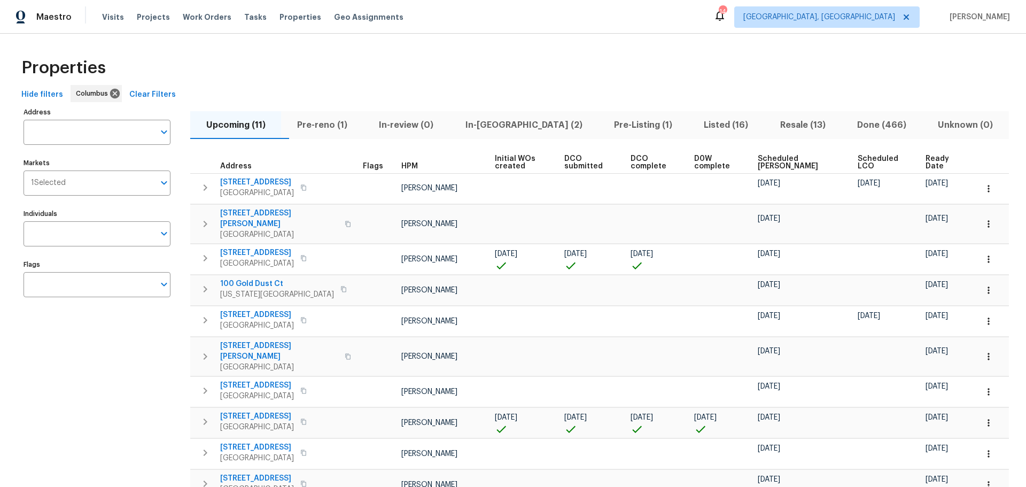
click at [782, 162] on span "Scheduled COE" at bounding box center [799, 162] width 82 height 15
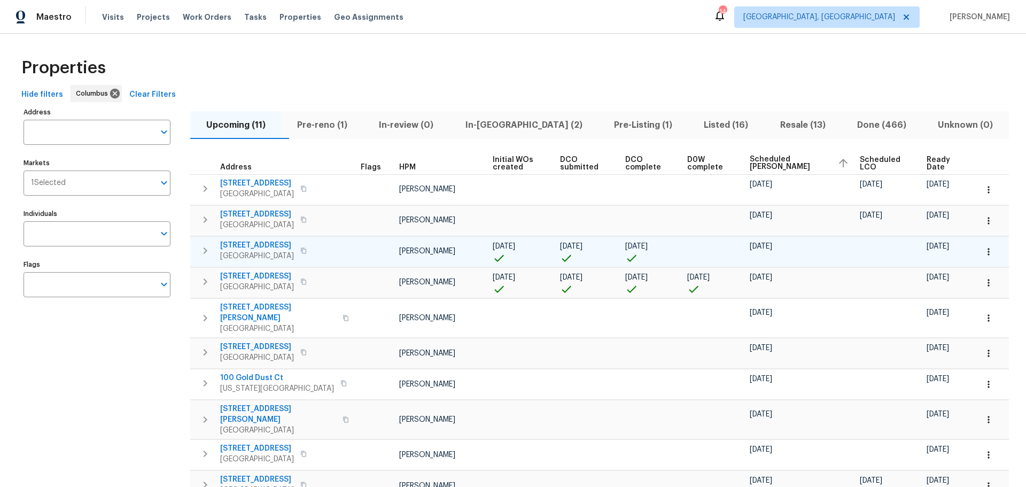
click at [201, 243] on button "button" at bounding box center [205, 250] width 21 height 21
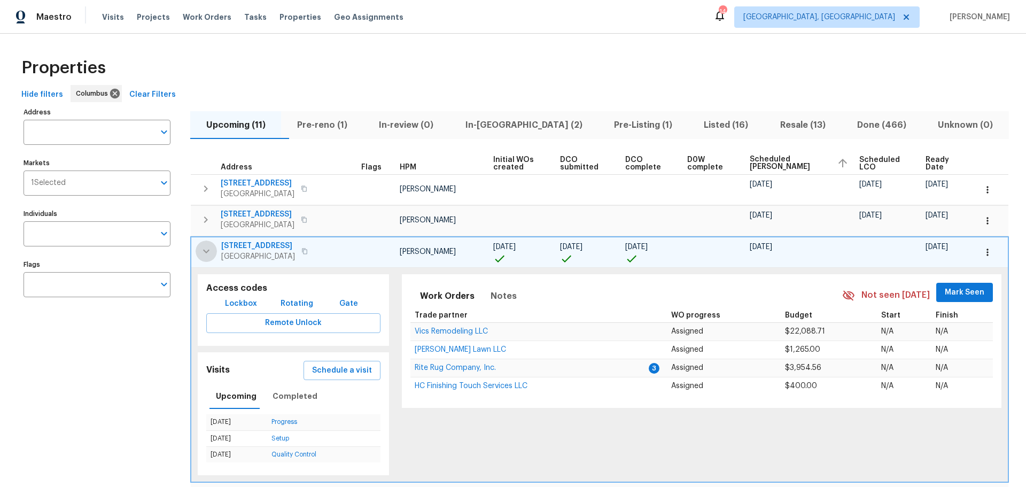
click at [201, 244] on button "button" at bounding box center [206, 250] width 21 height 21
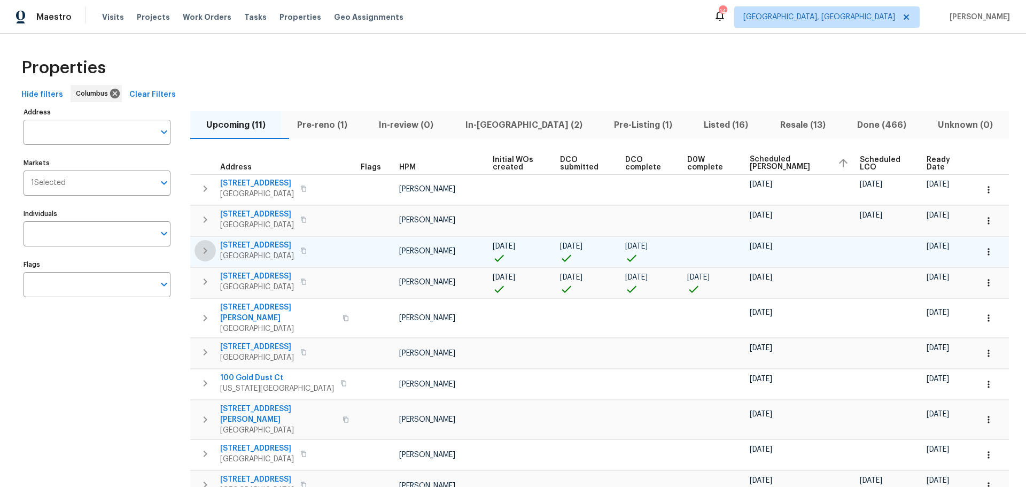
click at [206, 243] on button "button" at bounding box center [205, 250] width 21 height 21
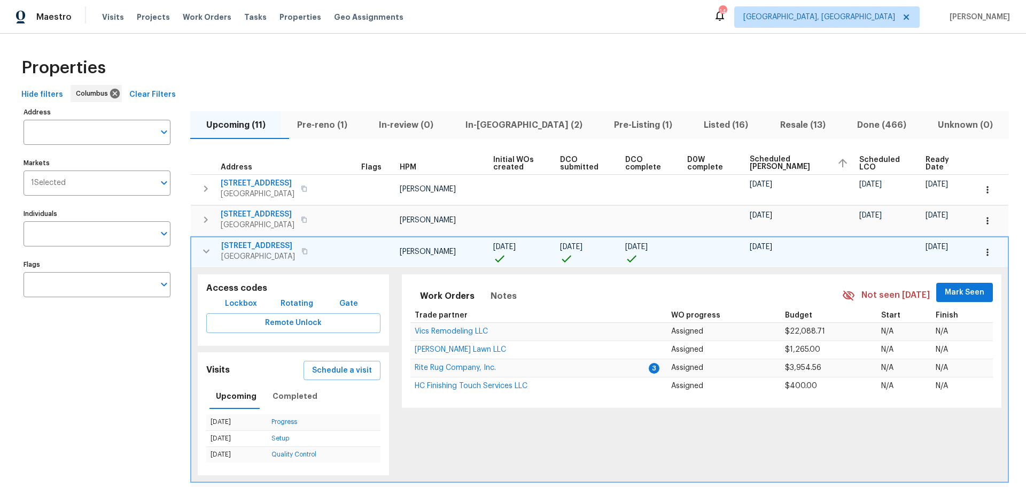
click at [208, 252] on icon "button" at bounding box center [206, 251] width 13 height 13
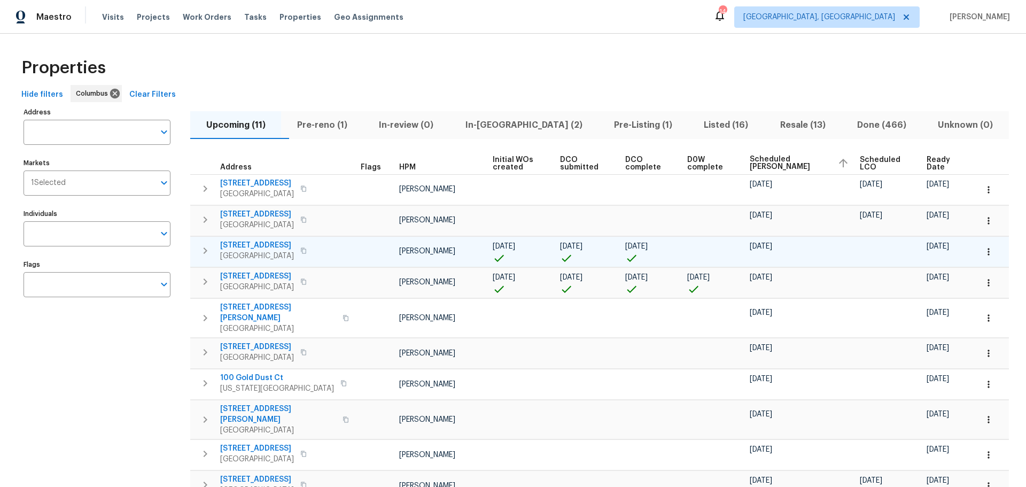
click at [999, 55] on div "Properties" at bounding box center [513, 68] width 992 height 34
click at [694, 113] on button "Listed (16)" at bounding box center [726, 125] width 76 height 28
